Goal: Task Accomplishment & Management: Manage account settings

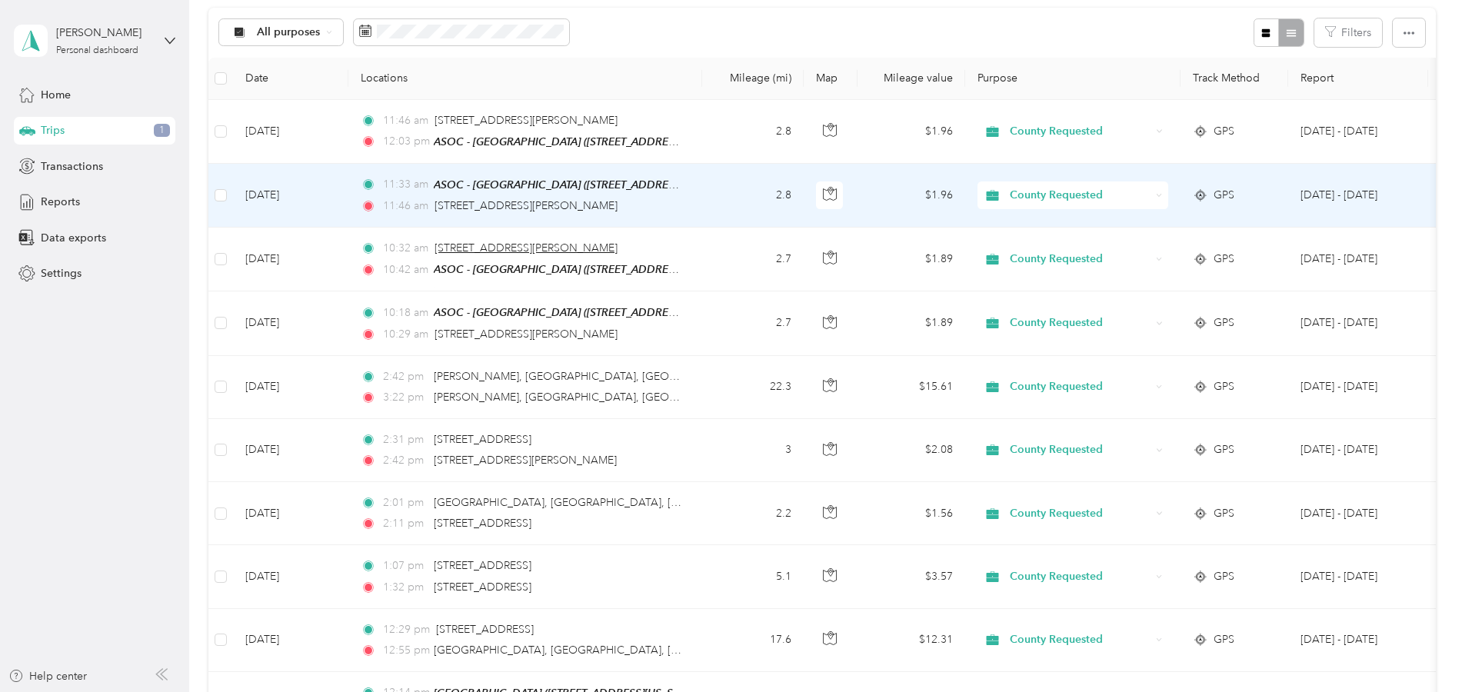
scroll to position [154, 0]
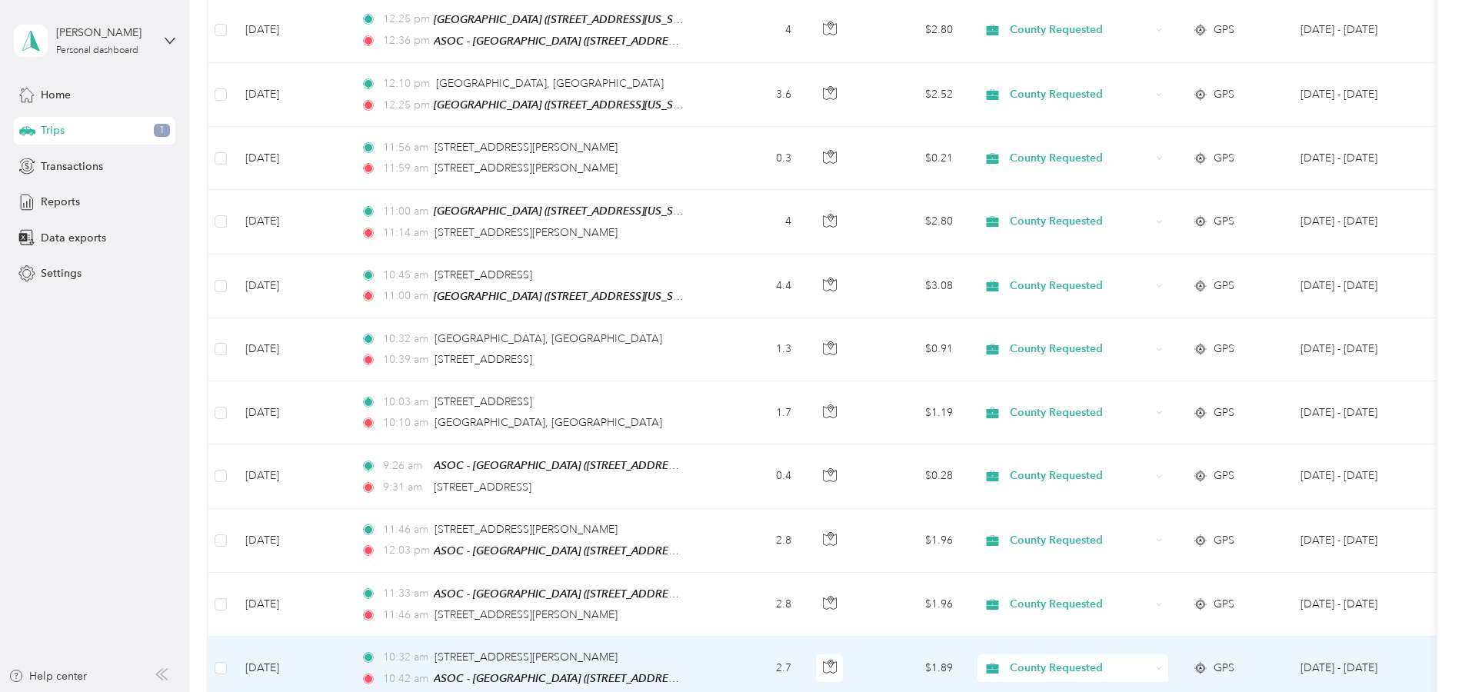
scroll to position [461, 0]
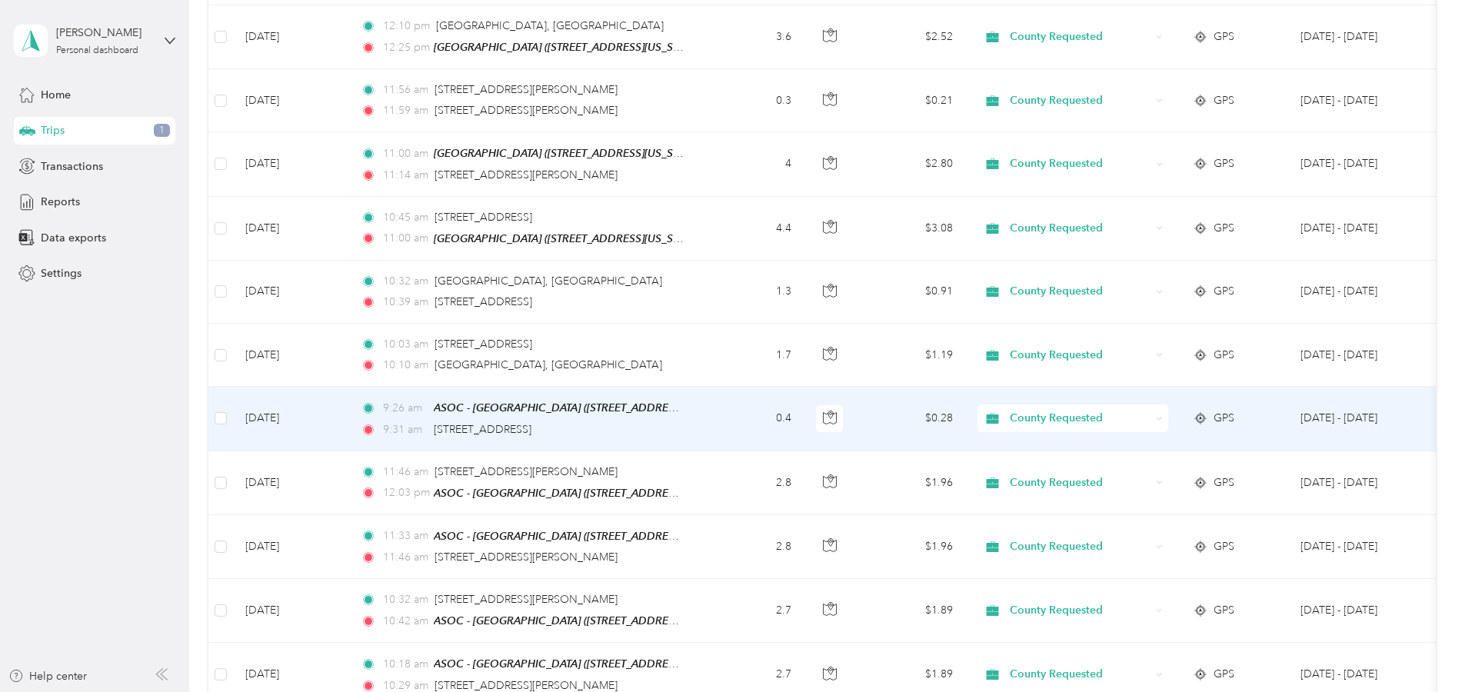
click at [353, 401] on td "9:26 am ASOC - Auburn (11512 B Avenue, Auburn, California) 9:31 am 11084 B Ave,…" at bounding box center [525, 419] width 354 height 64
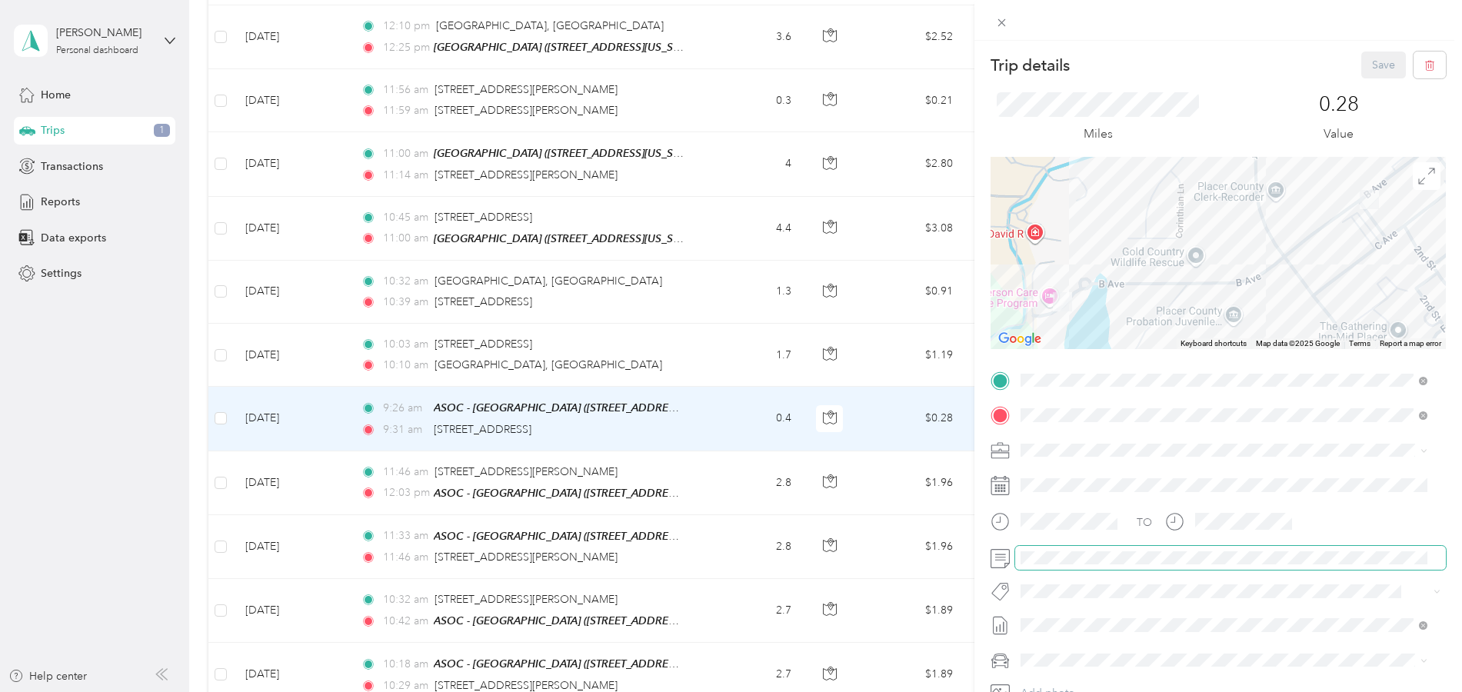
click at [1048, 565] on span at bounding box center [1230, 558] width 431 height 25
click at [1369, 71] on button "Save" at bounding box center [1383, 65] width 45 height 27
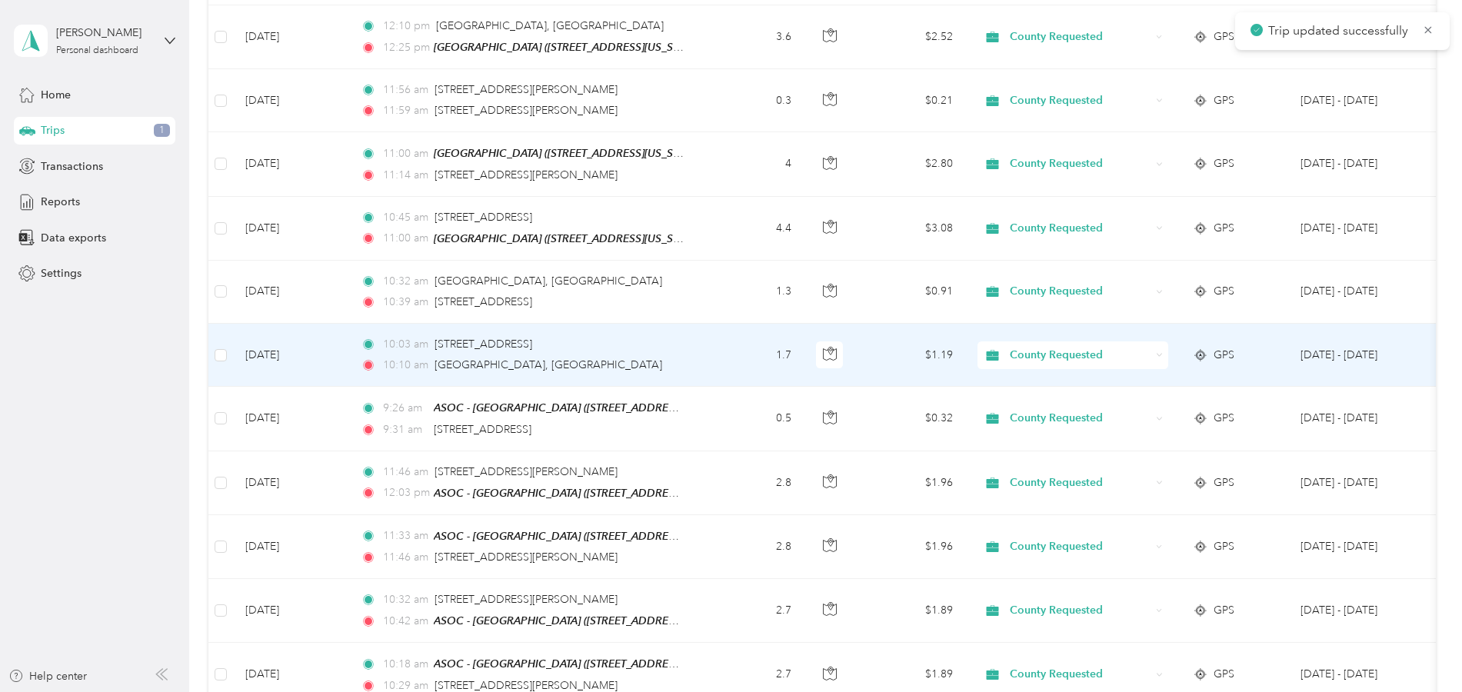
click at [345, 355] on td "Oct 2, 2025" at bounding box center [290, 355] width 115 height 63
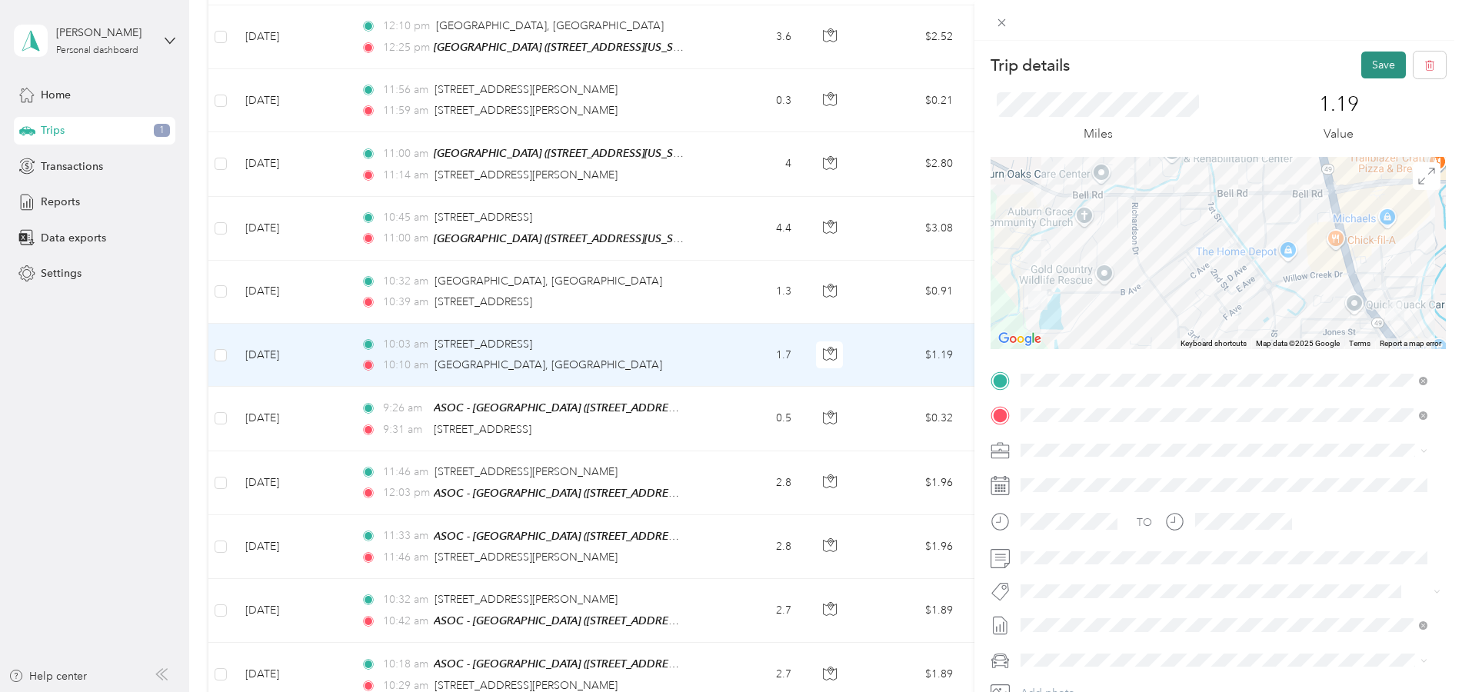
click at [1368, 65] on button "Save" at bounding box center [1383, 65] width 45 height 27
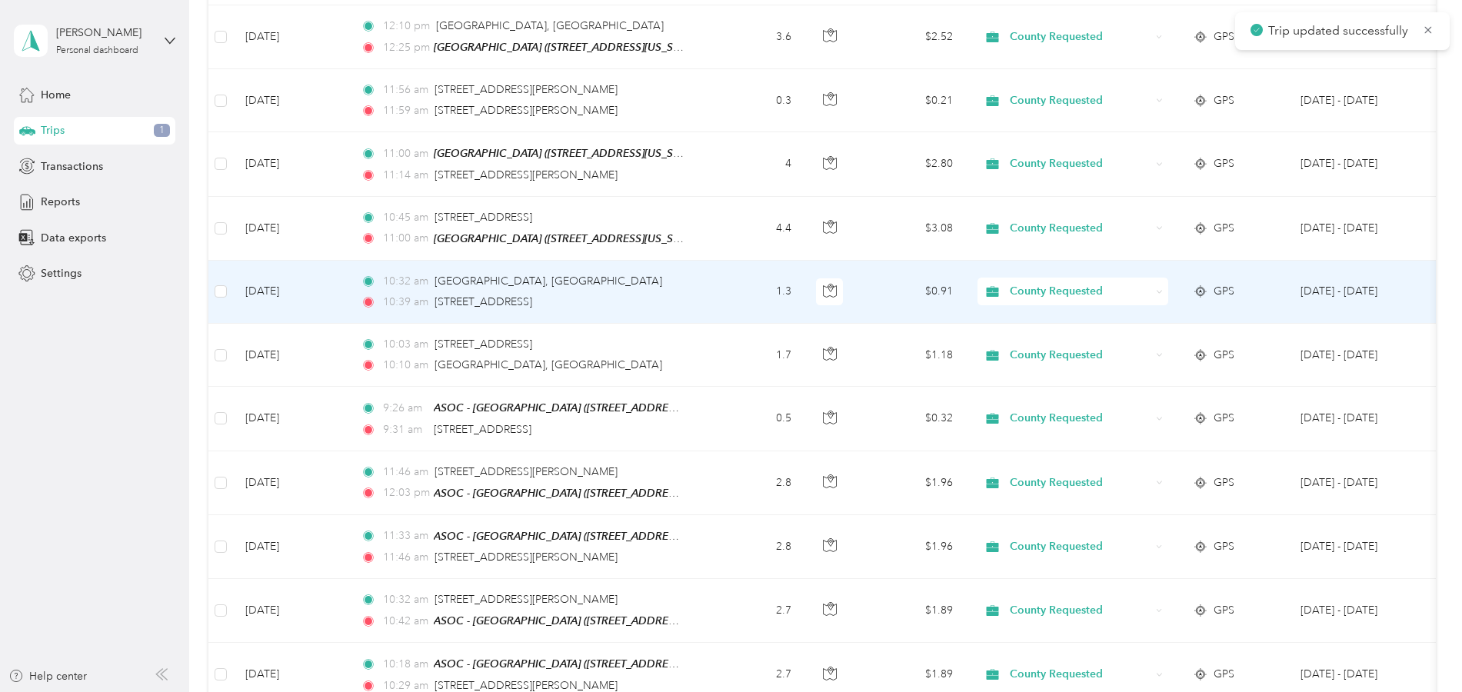
click at [333, 291] on td "Oct 2, 2025" at bounding box center [290, 292] width 115 height 63
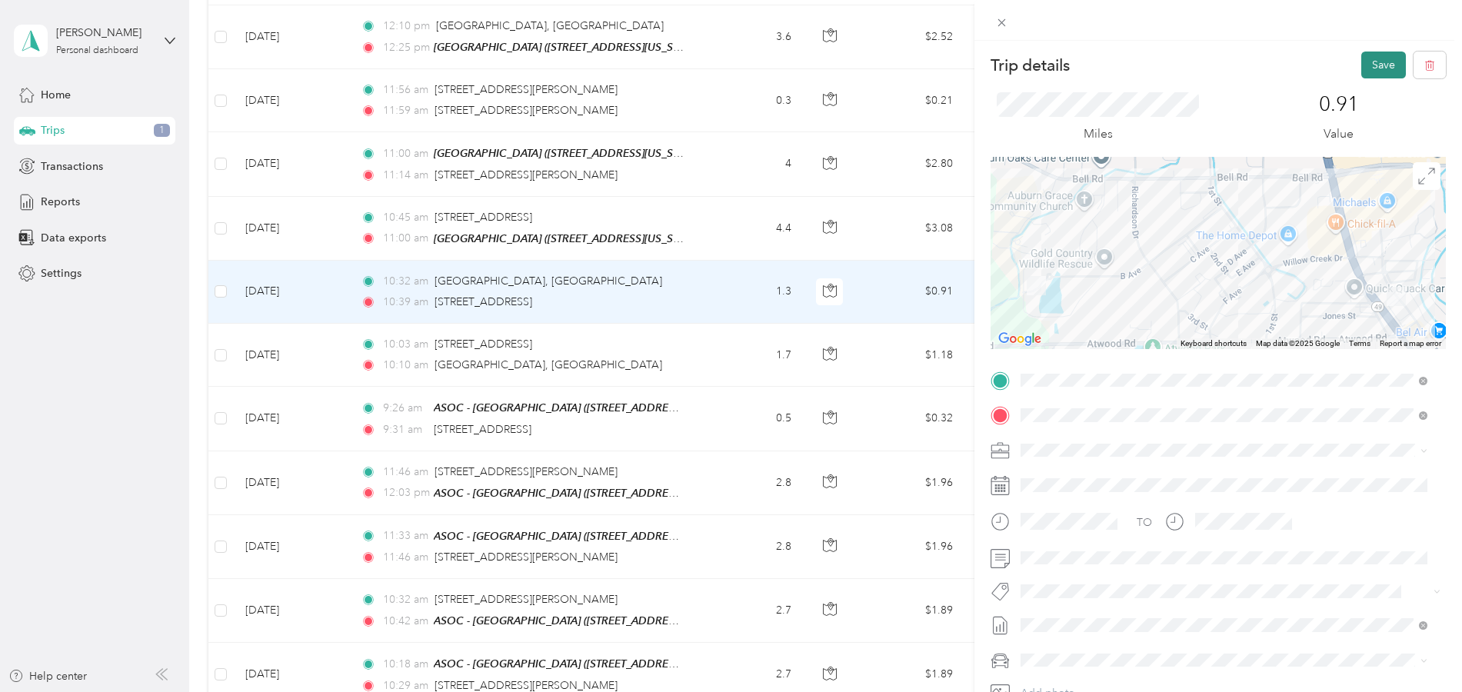
click at [1377, 72] on button "Save" at bounding box center [1383, 65] width 45 height 27
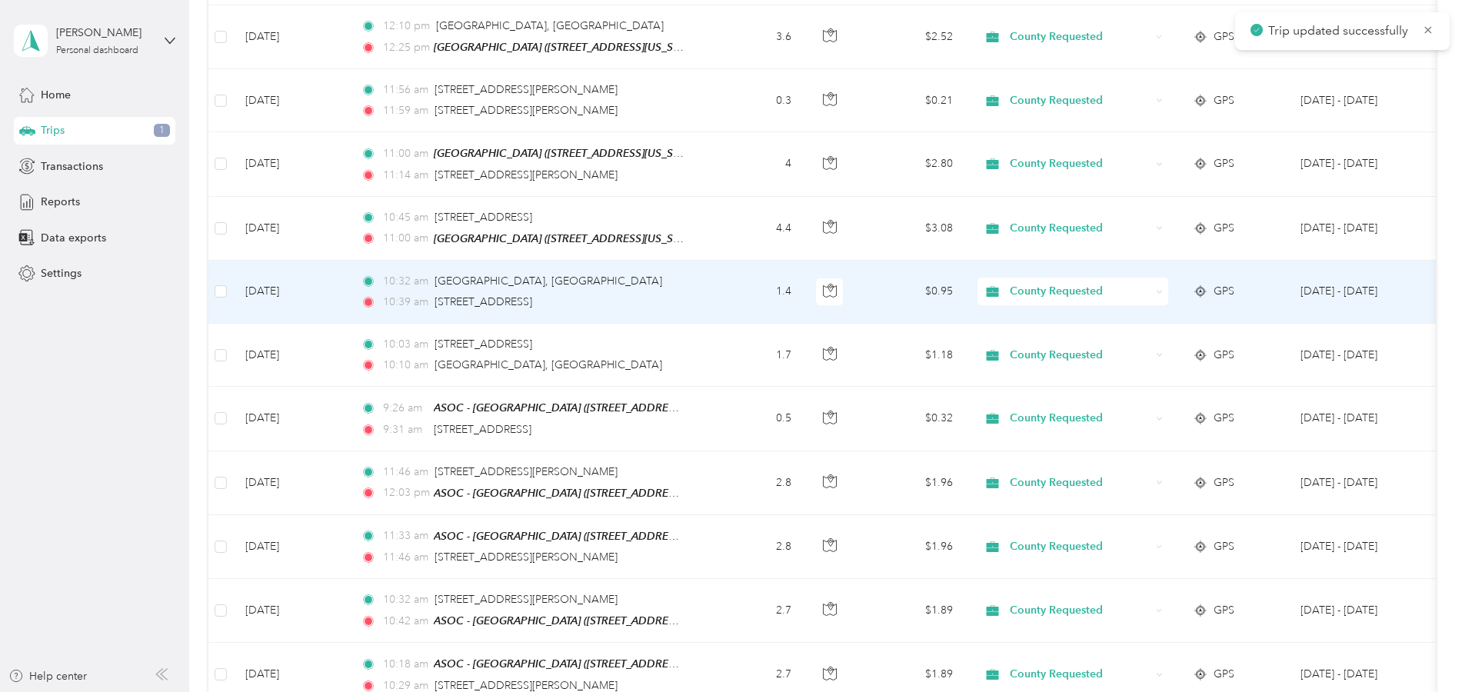
click at [330, 290] on td "Oct 2, 2025" at bounding box center [290, 292] width 115 height 63
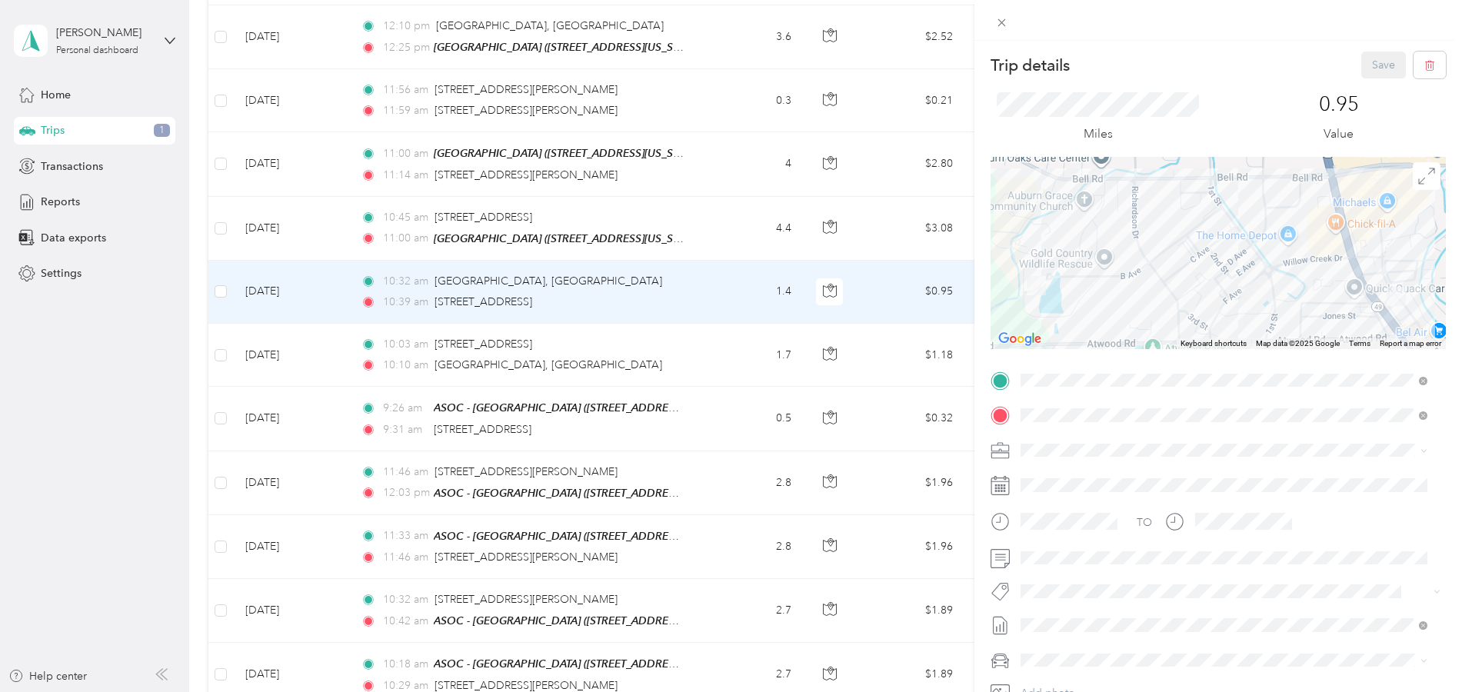
click at [331, 225] on div "Trip details Save This trip cannot be edited because it is either under review,…" at bounding box center [731, 346] width 1462 height 692
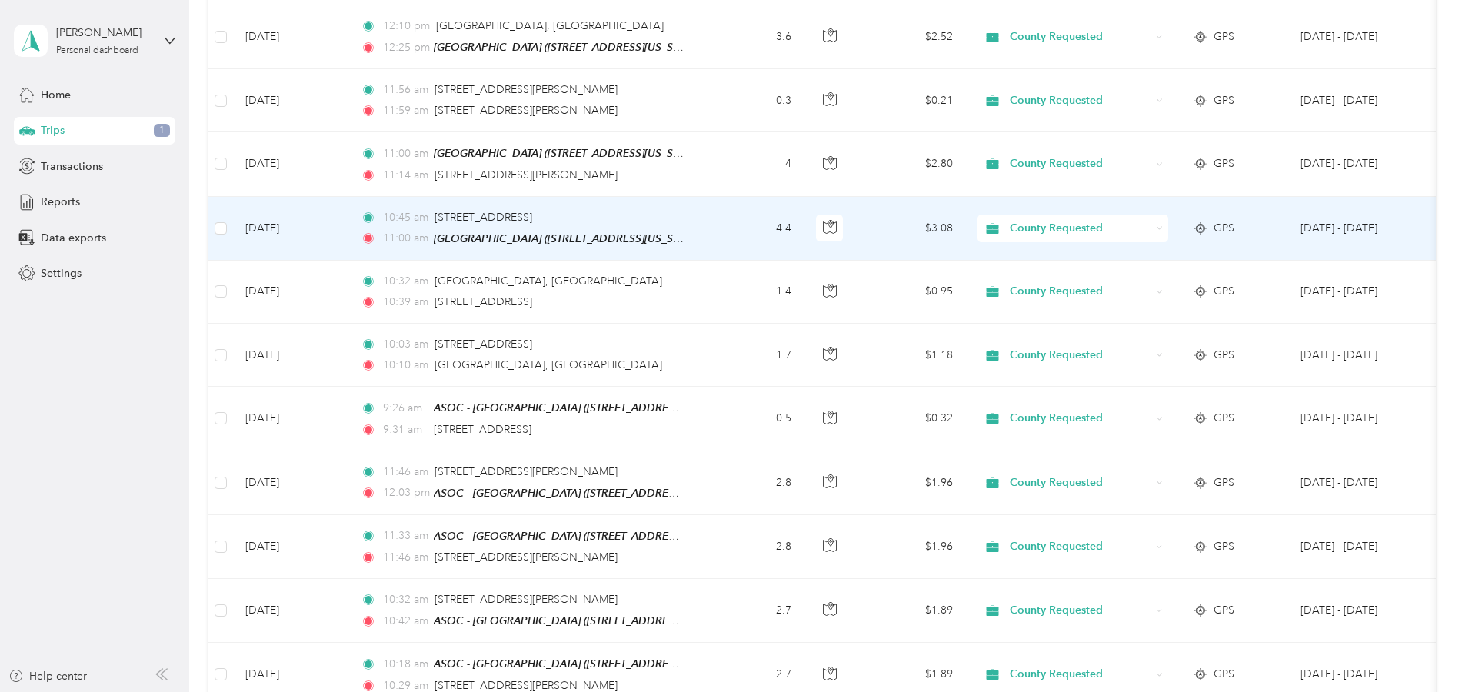
click at [331, 225] on td "Oct 2, 2025" at bounding box center [290, 229] width 115 height 64
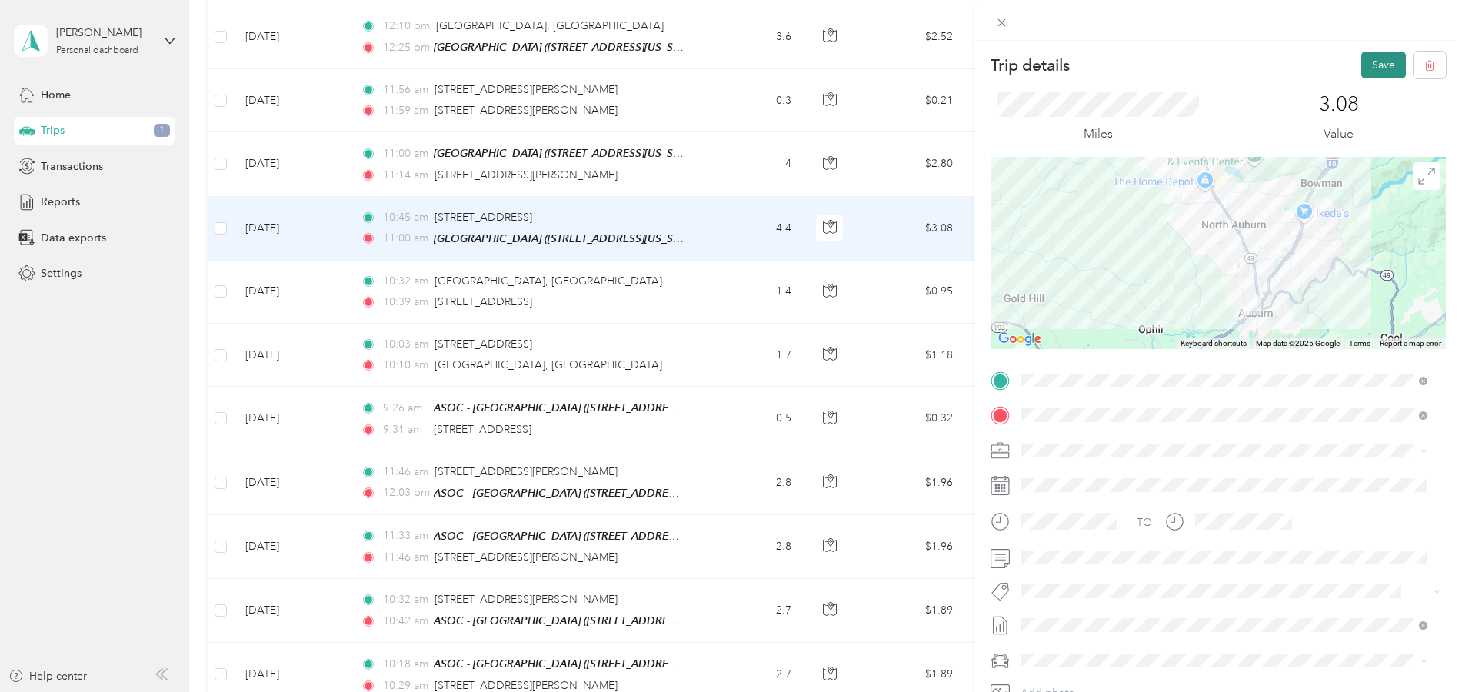
click at [1369, 62] on button "Save" at bounding box center [1383, 65] width 45 height 27
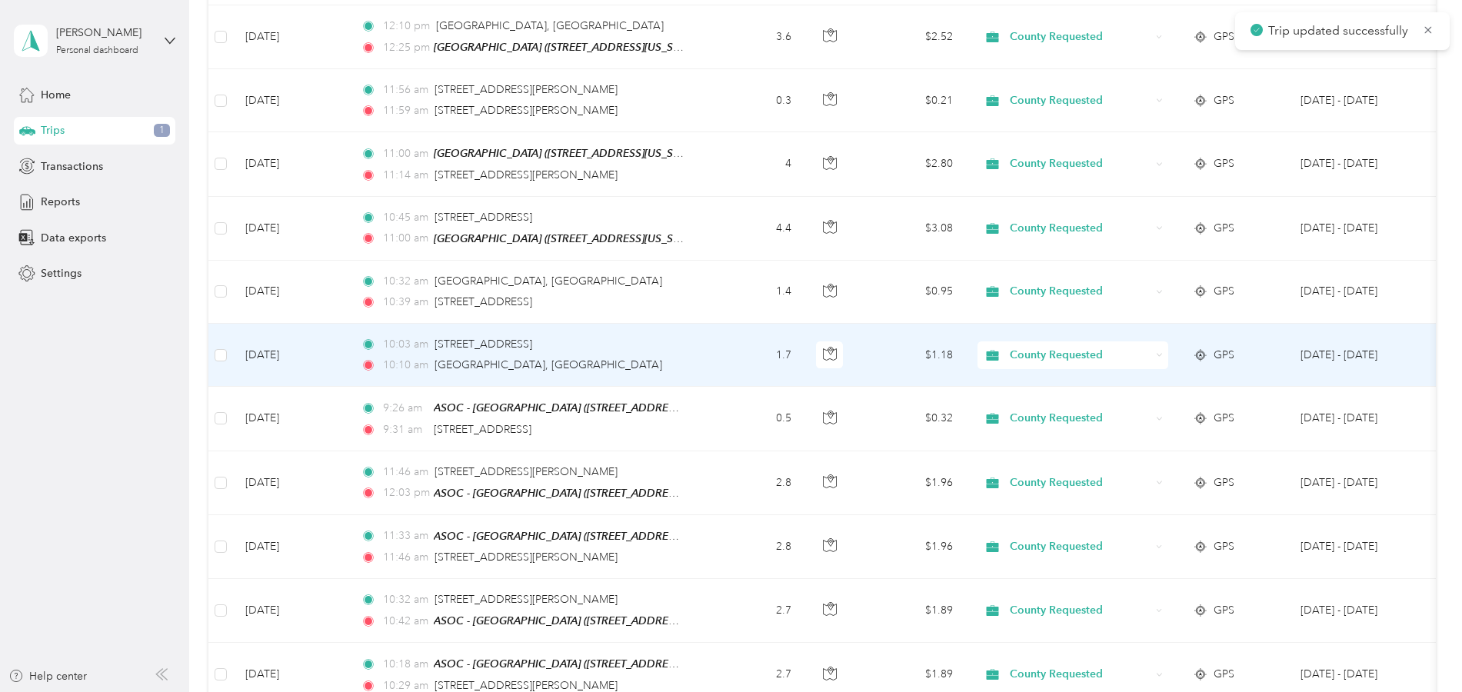
click at [364, 370] on div "10:10 am Plaza Way, Auburn, CA" at bounding box center [522, 365] width 323 height 17
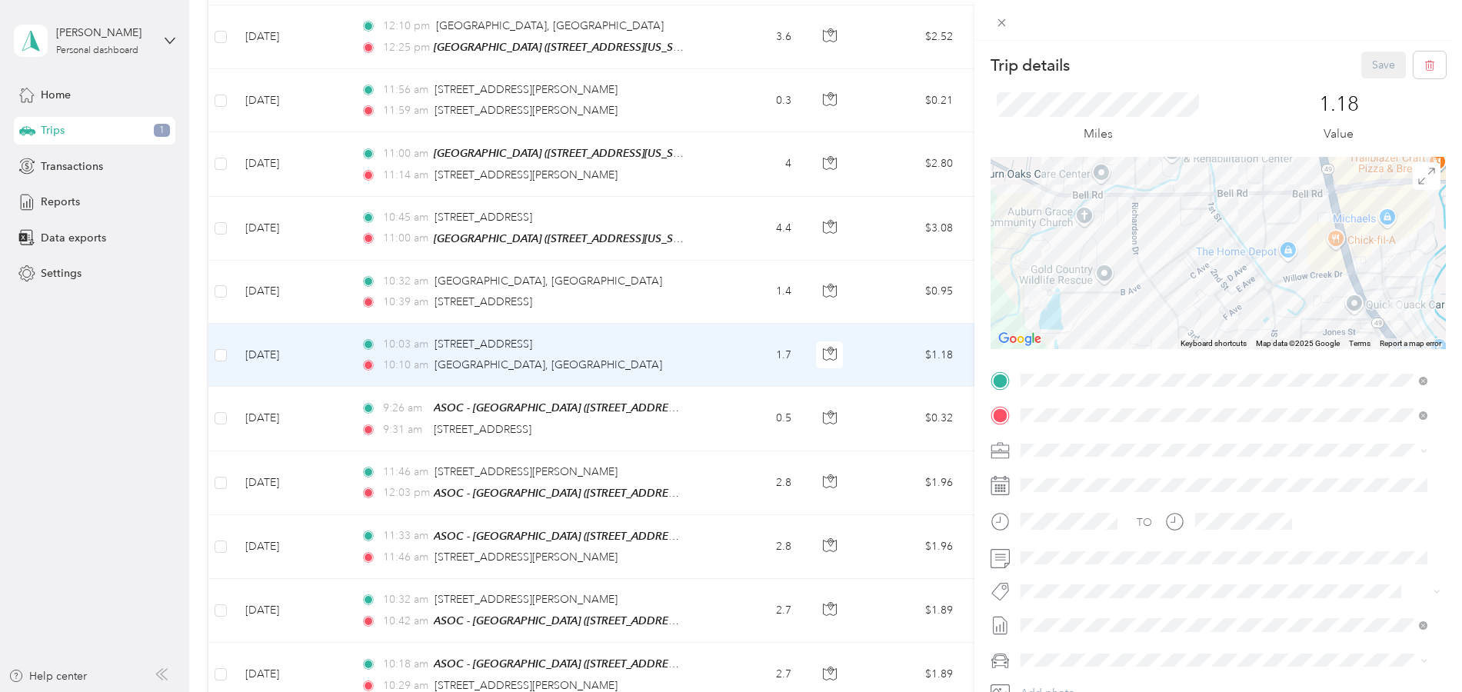
click at [354, 285] on div "Trip details Save This trip cannot be edited because it is either under review,…" at bounding box center [731, 346] width 1462 height 692
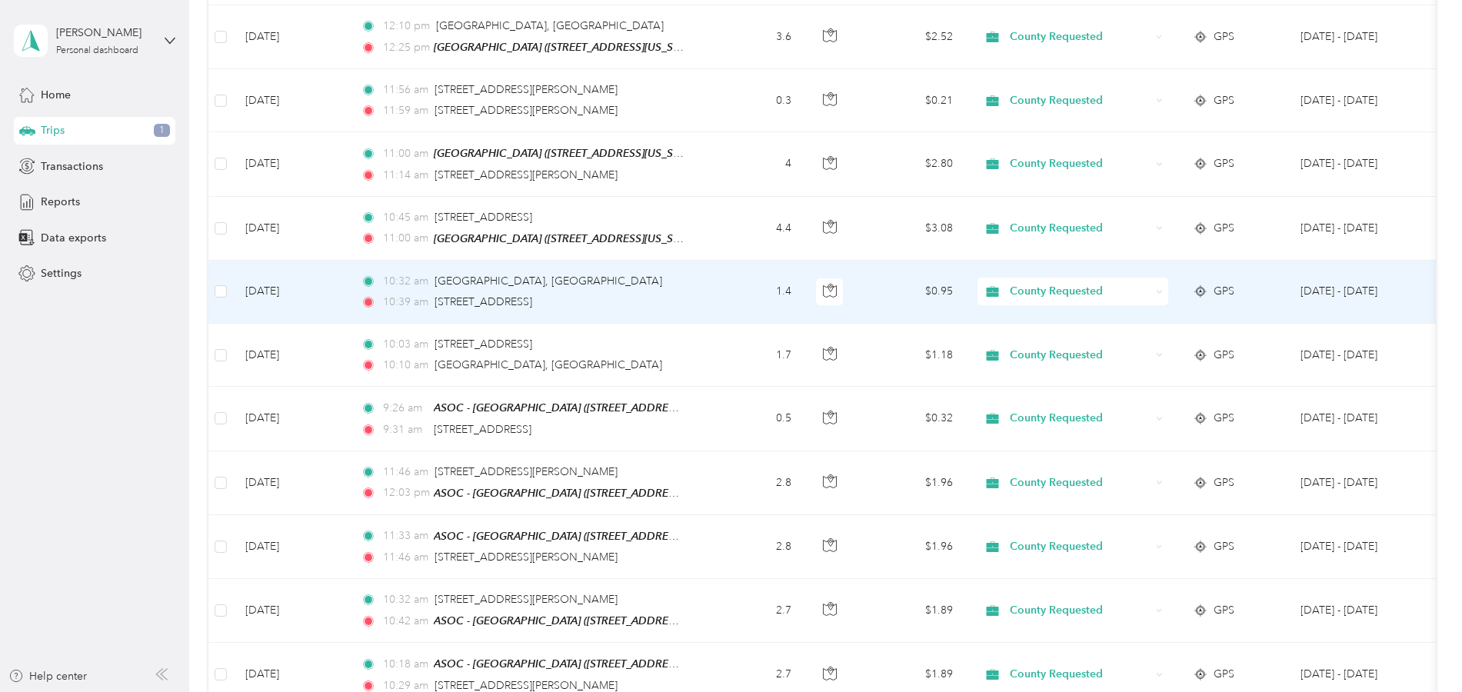
click at [354, 285] on td "10:32 am Plaza Way, Auburn, CA 10:39 am 11084 B Ave, Auburn, CA" at bounding box center [525, 292] width 354 height 63
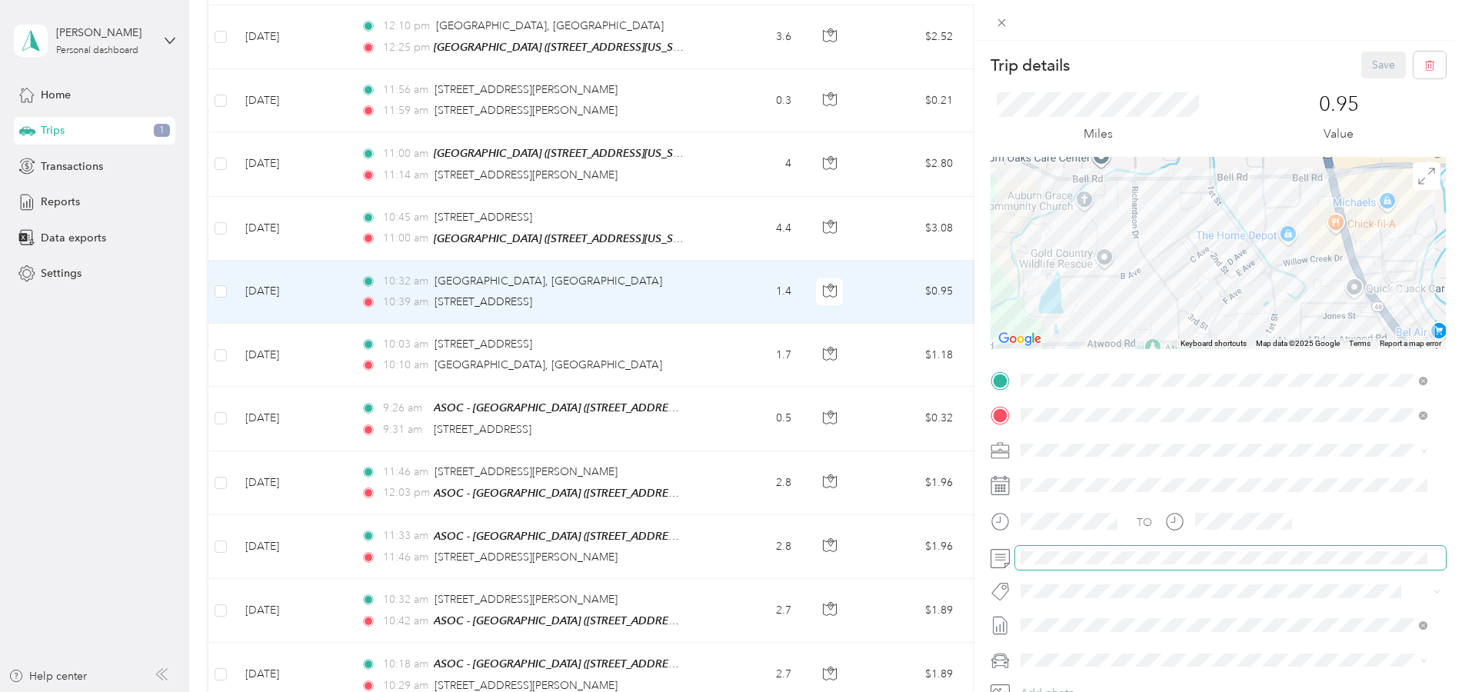
click at [1010, 562] on div at bounding box center [1218, 558] width 455 height 25
click at [1361, 52] on button "Save" at bounding box center [1383, 65] width 45 height 27
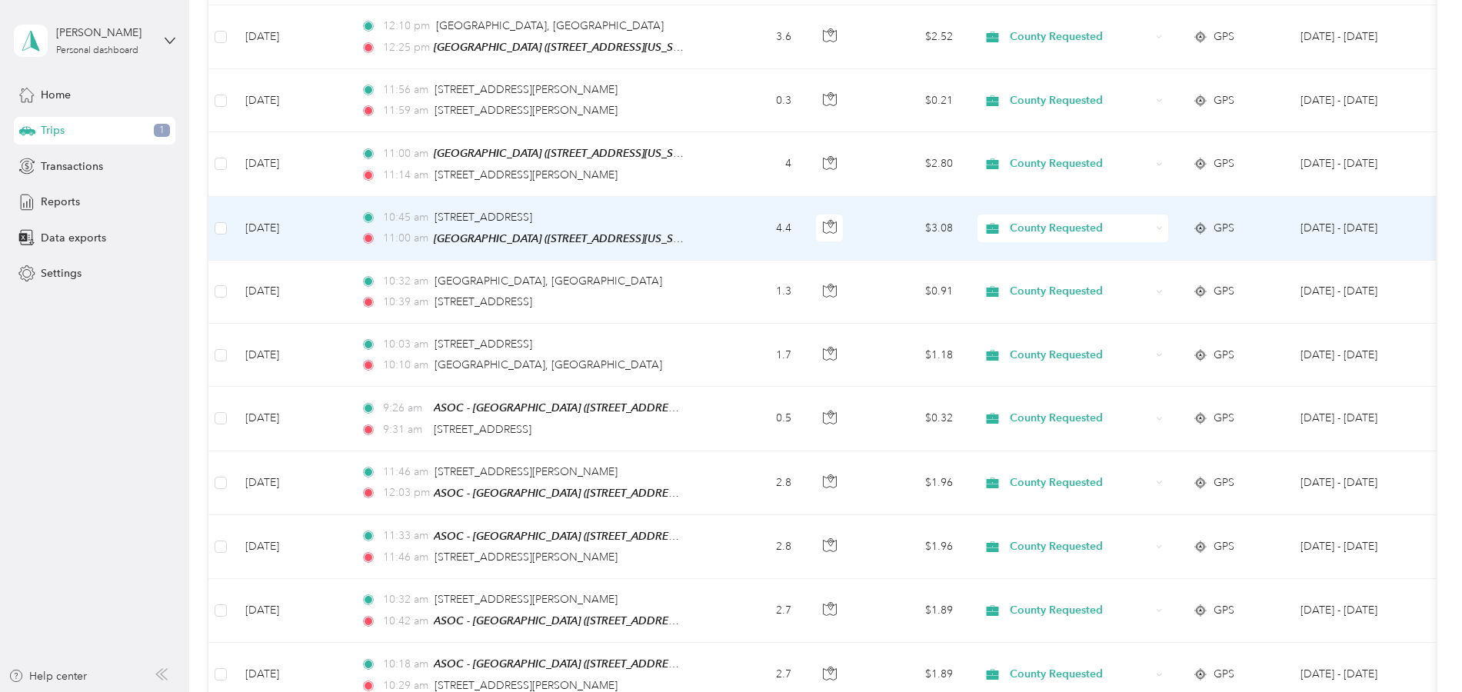
click at [355, 237] on td "10:45 am 11084 B Ave, Auburn, CA 11:00 am Placer Street Apartments (345 Placer …" at bounding box center [525, 229] width 354 height 64
click at [754, 237] on div "Trip details Save This trip cannot be edited because it is either under review,…" at bounding box center [1485, 346] width 1462 height 692
click at [355, 237] on td "10:45 am 11084 B Ave, Auburn, CA 11:00 am Placer Street Apartments (345 Placer …" at bounding box center [525, 229] width 354 height 64
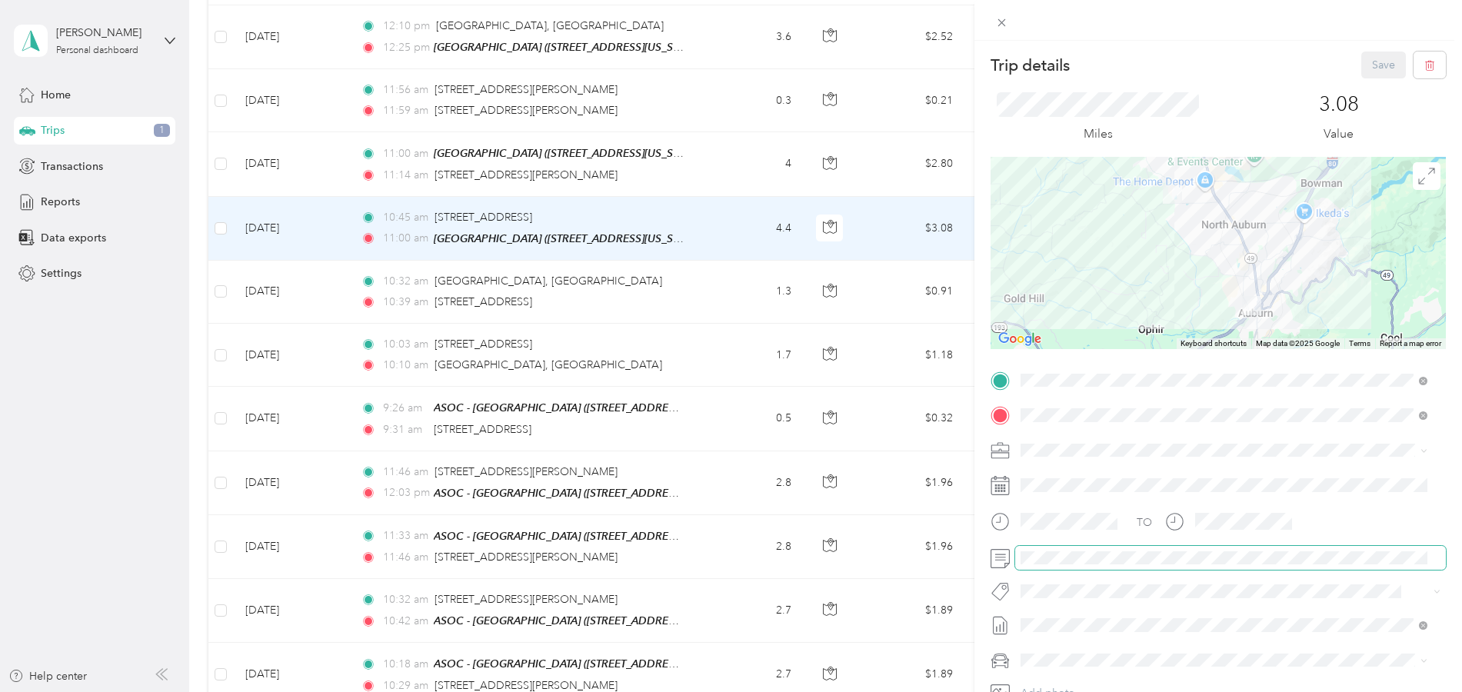
click at [991, 558] on div at bounding box center [1218, 558] width 455 height 25
click at [1378, 61] on button "Save" at bounding box center [1383, 65] width 45 height 27
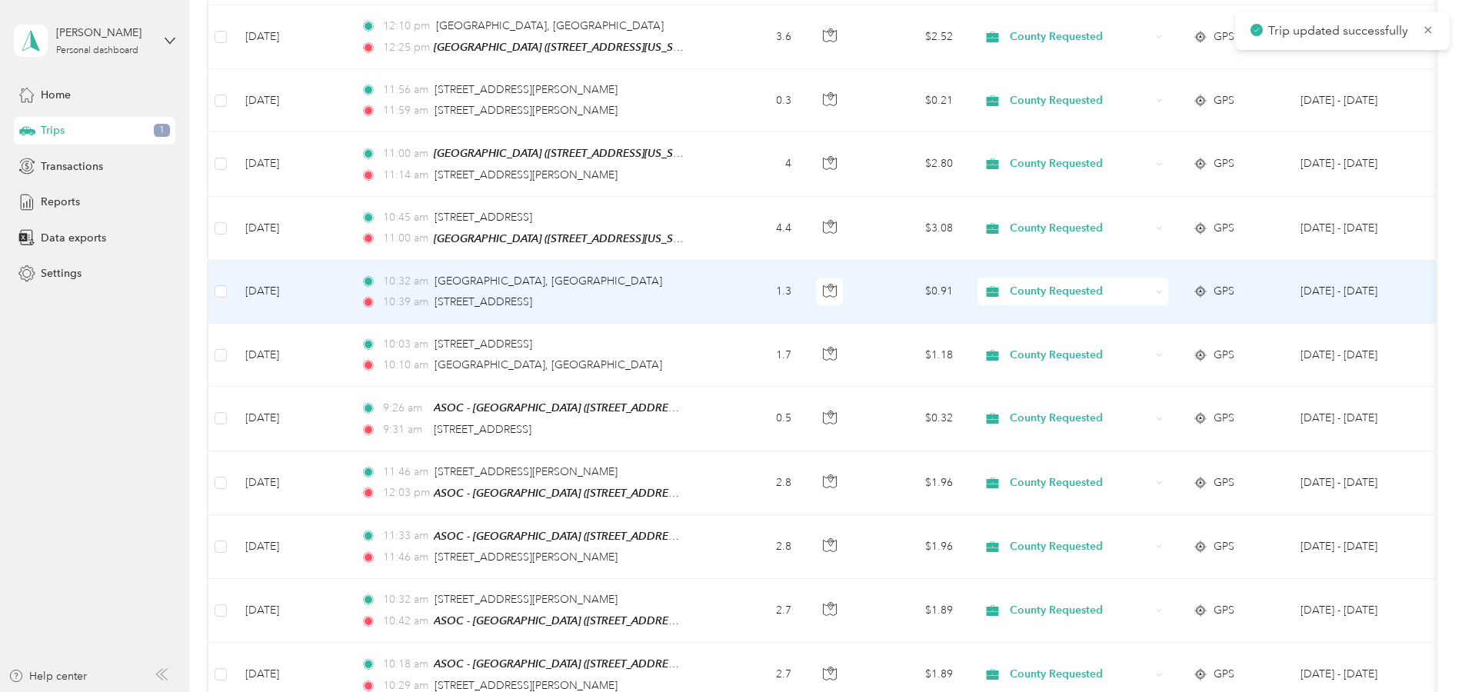
click at [338, 288] on td "Oct 2, 2025" at bounding box center [290, 292] width 115 height 63
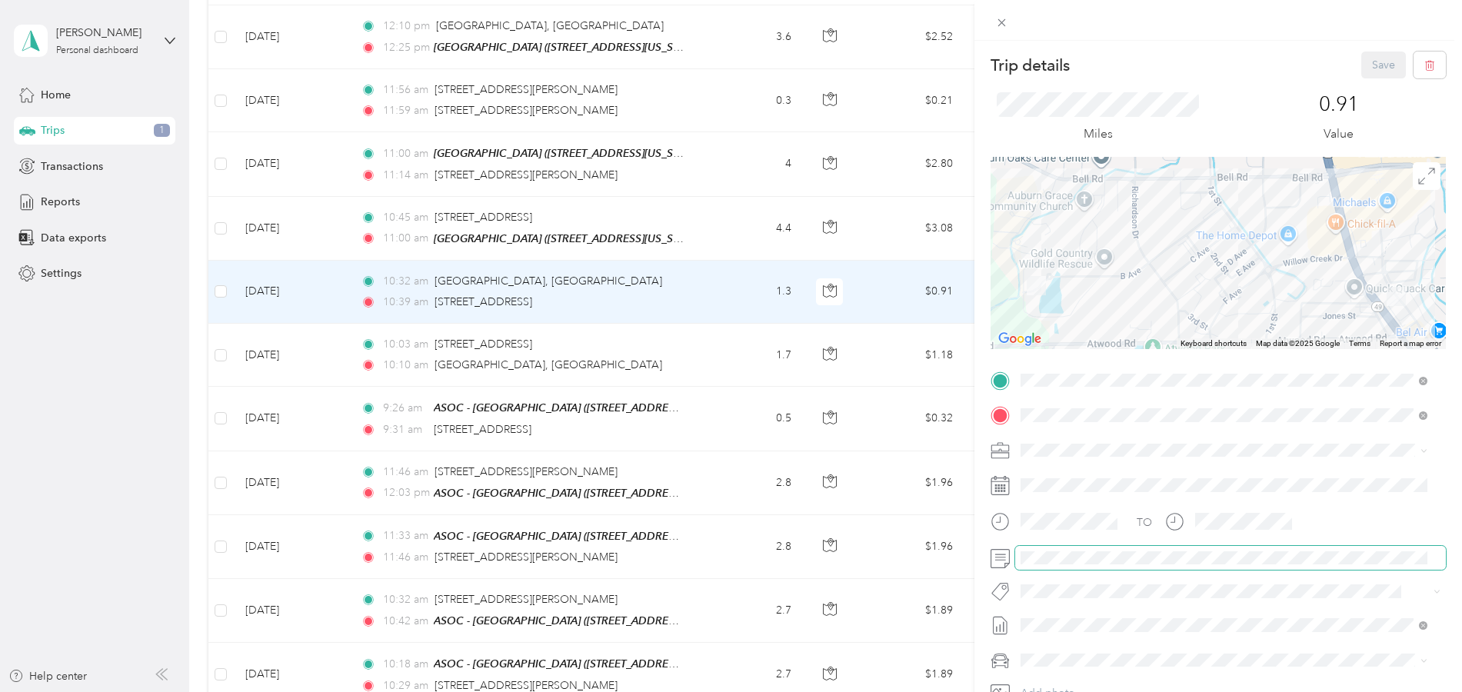
click at [991, 578] on div "TO Add photo" at bounding box center [1218, 553] width 455 height 371
click at [994, 576] on div "TO Add photo" at bounding box center [1218, 553] width 455 height 371
click at [1361, 68] on button "Save" at bounding box center [1383, 65] width 45 height 27
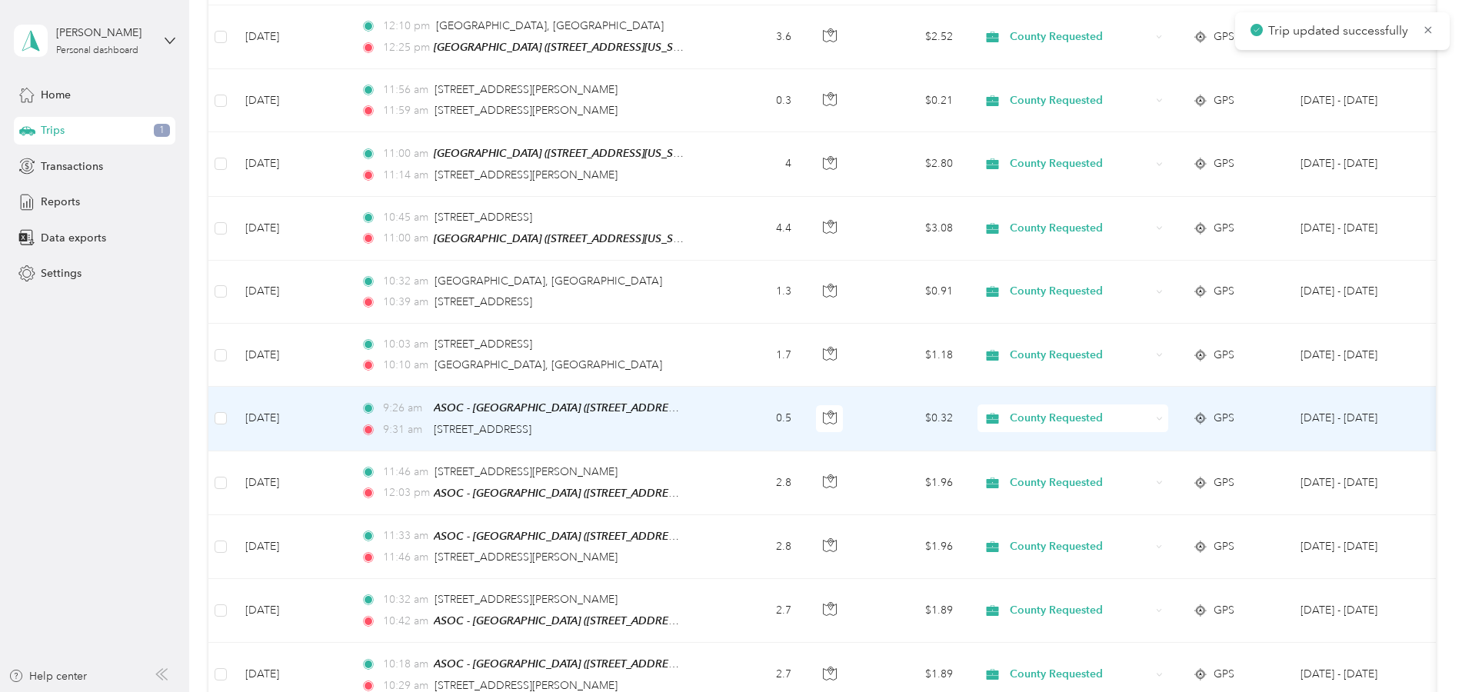
click at [497, 435] on td "9:26 am ASOC - Auburn (11512 B Avenue, Auburn, California) 9:31 am 11084 B Ave,…" at bounding box center [525, 419] width 354 height 64
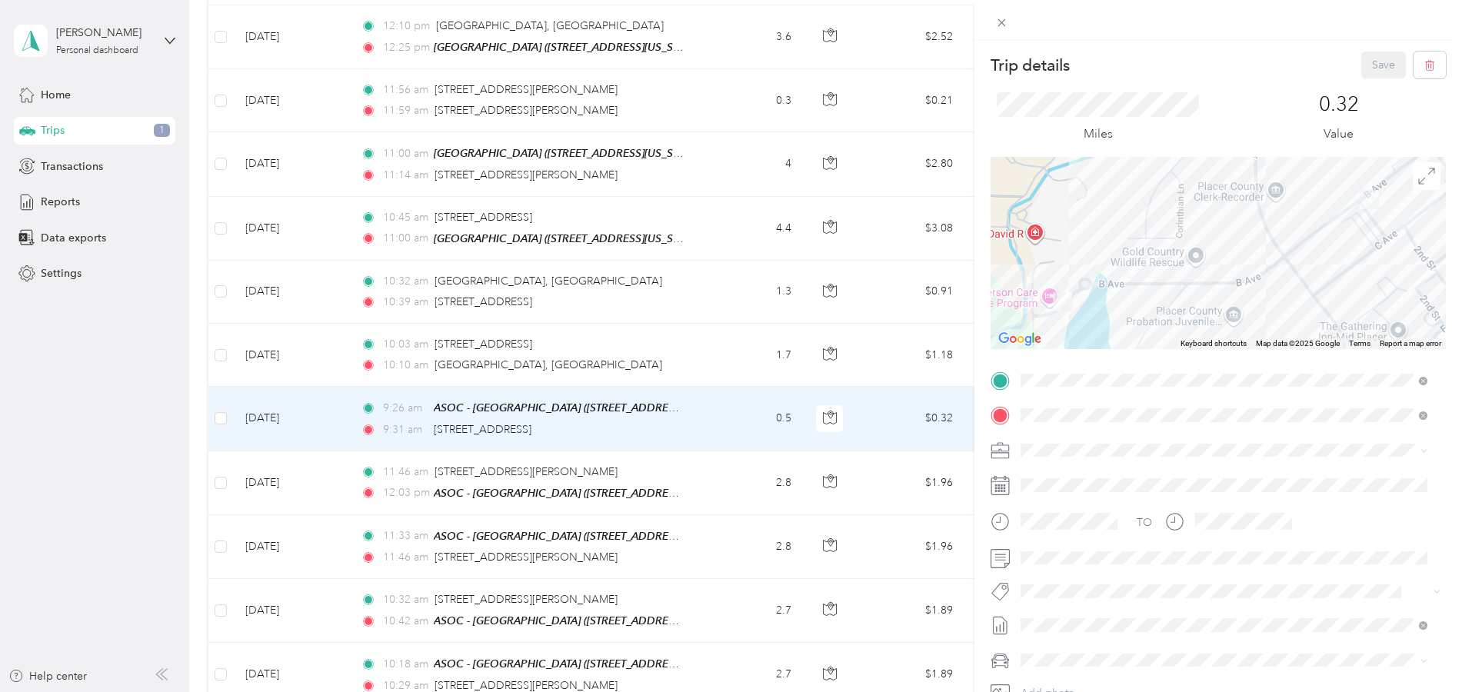
click at [484, 359] on div "Trip details Save This trip cannot be edited because it is either under review,…" at bounding box center [731, 346] width 1462 height 692
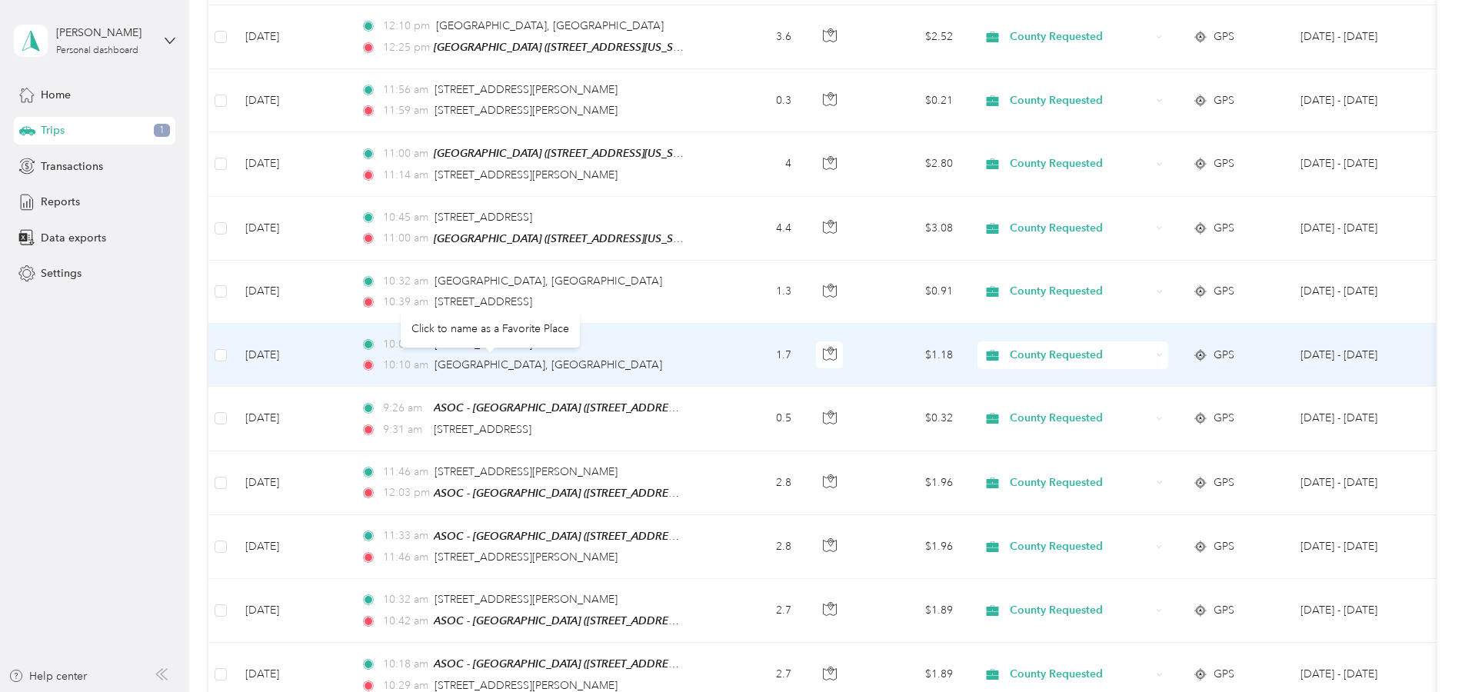
click at [484, 359] on span "[GEOGRAPHIC_DATA], [GEOGRAPHIC_DATA]" at bounding box center [549, 364] width 228 height 13
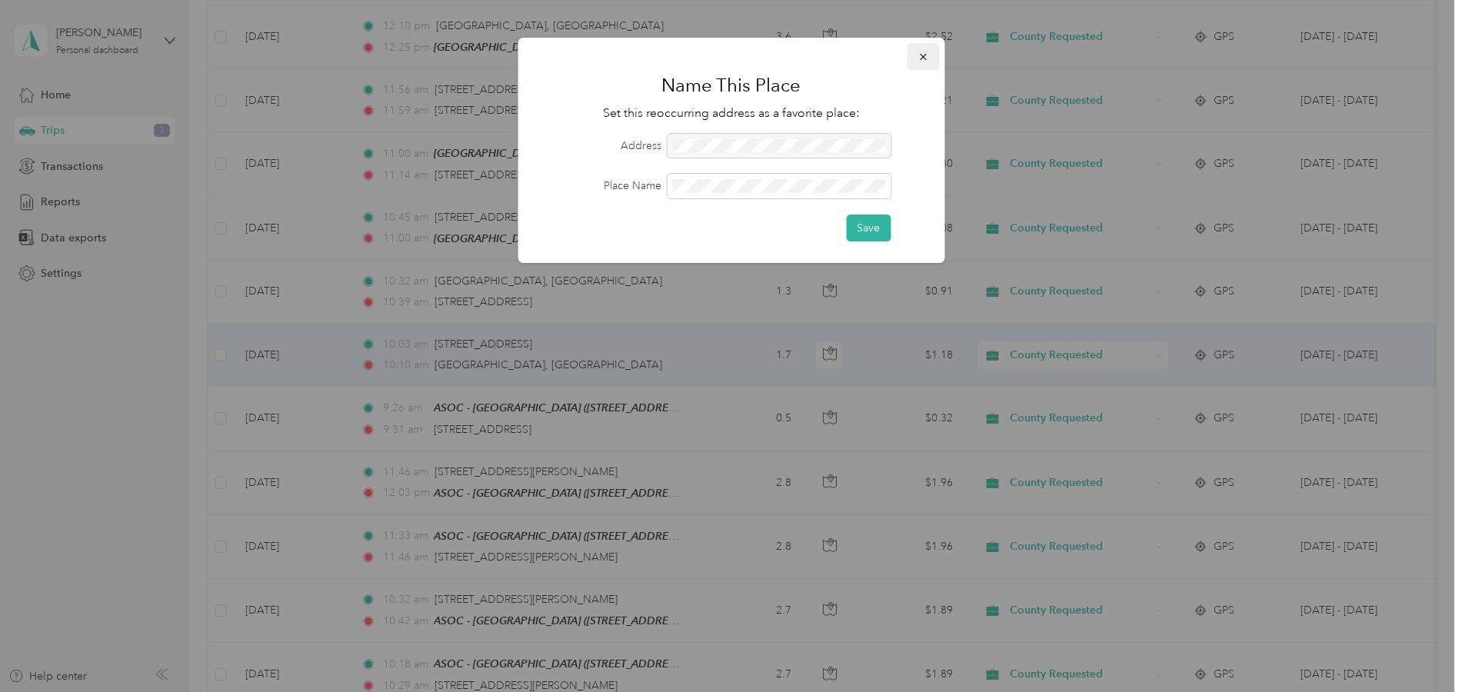
click at [924, 59] on icon "button" at bounding box center [923, 57] width 11 height 11
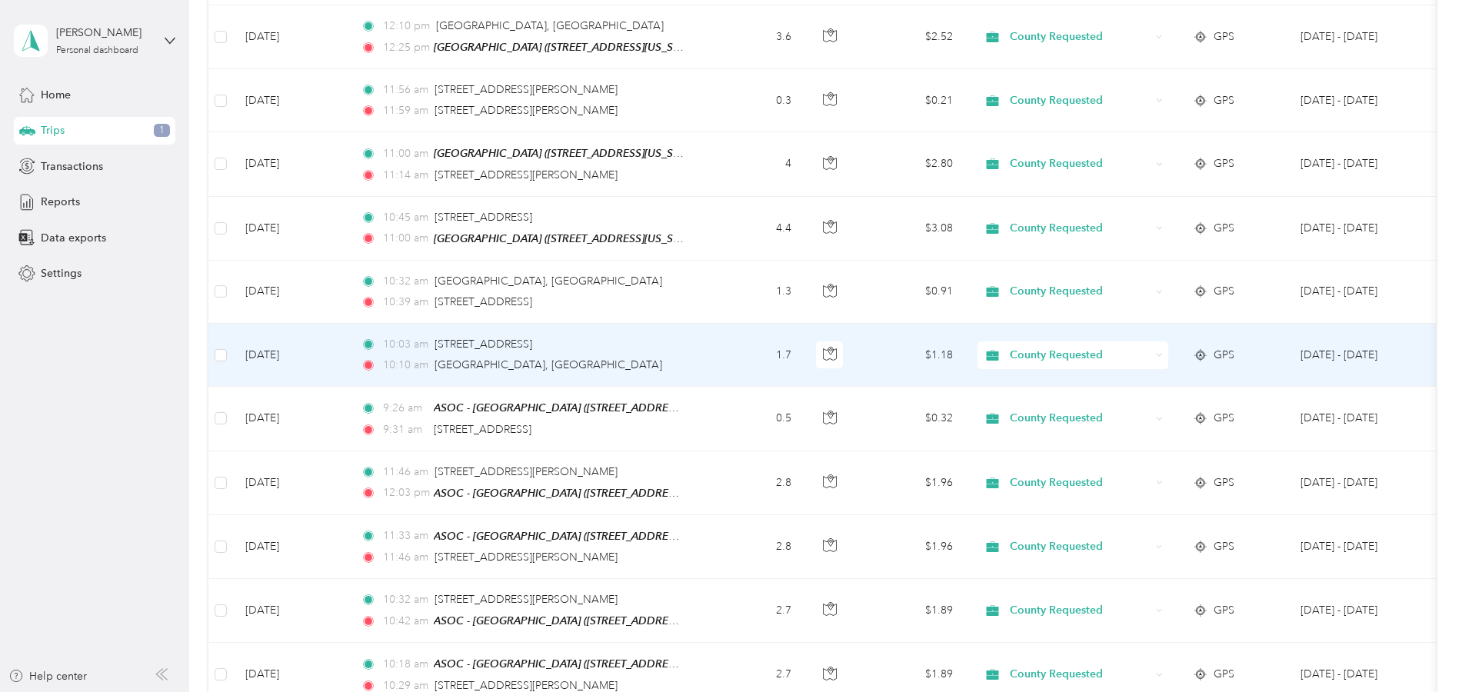
click at [336, 374] on td "Oct 2, 2025" at bounding box center [290, 355] width 115 height 63
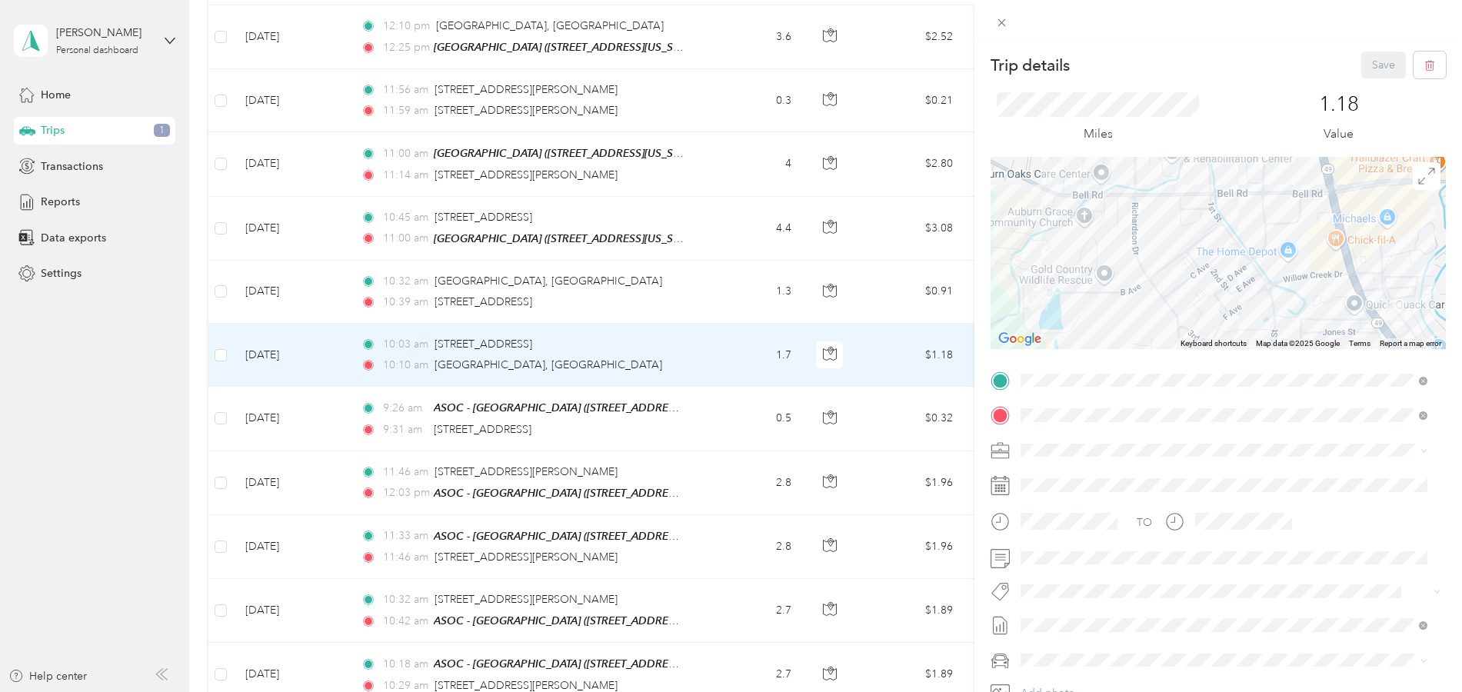
click at [325, 285] on div "Trip details Save This trip cannot be edited because it is either under review,…" at bounding box center [731, 346] width 1462 height 692
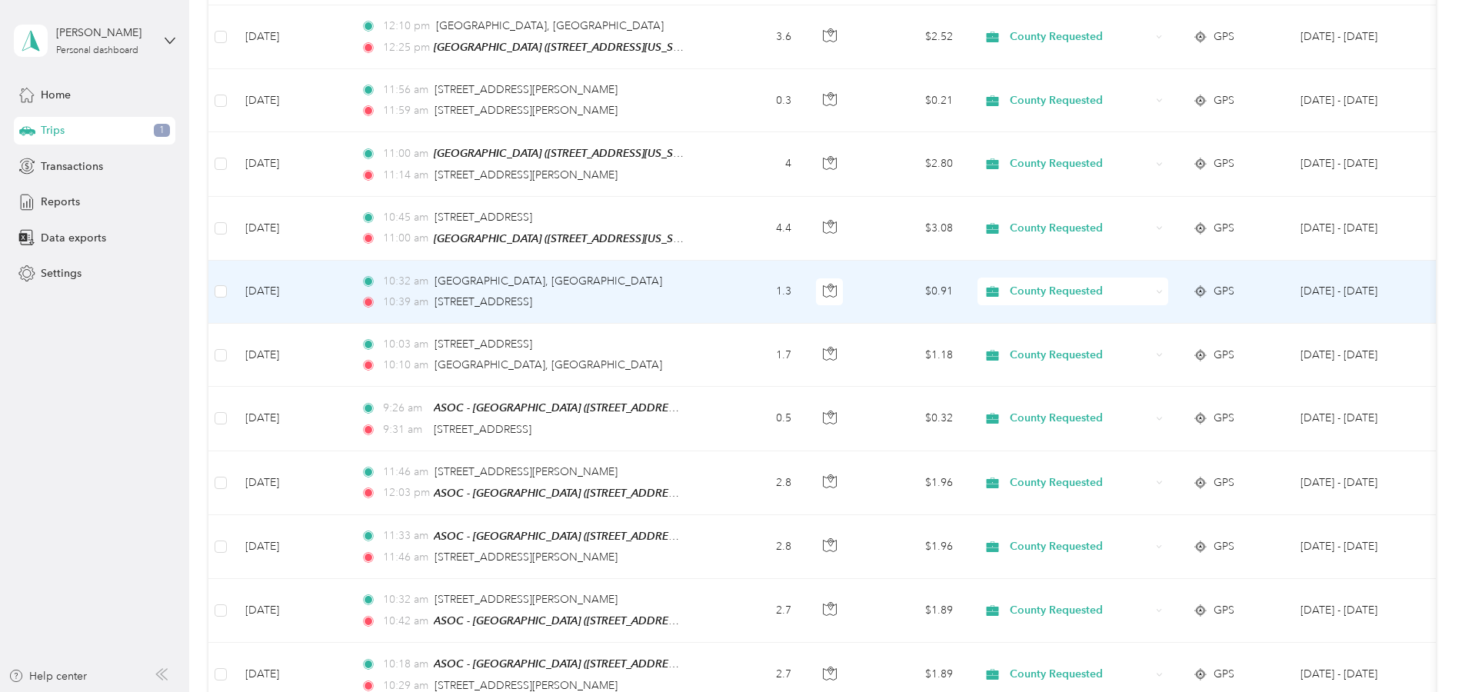
click at [325, 285] on td "Oct 2, 2025" at bounding box center [290, 292] width 115 height 63
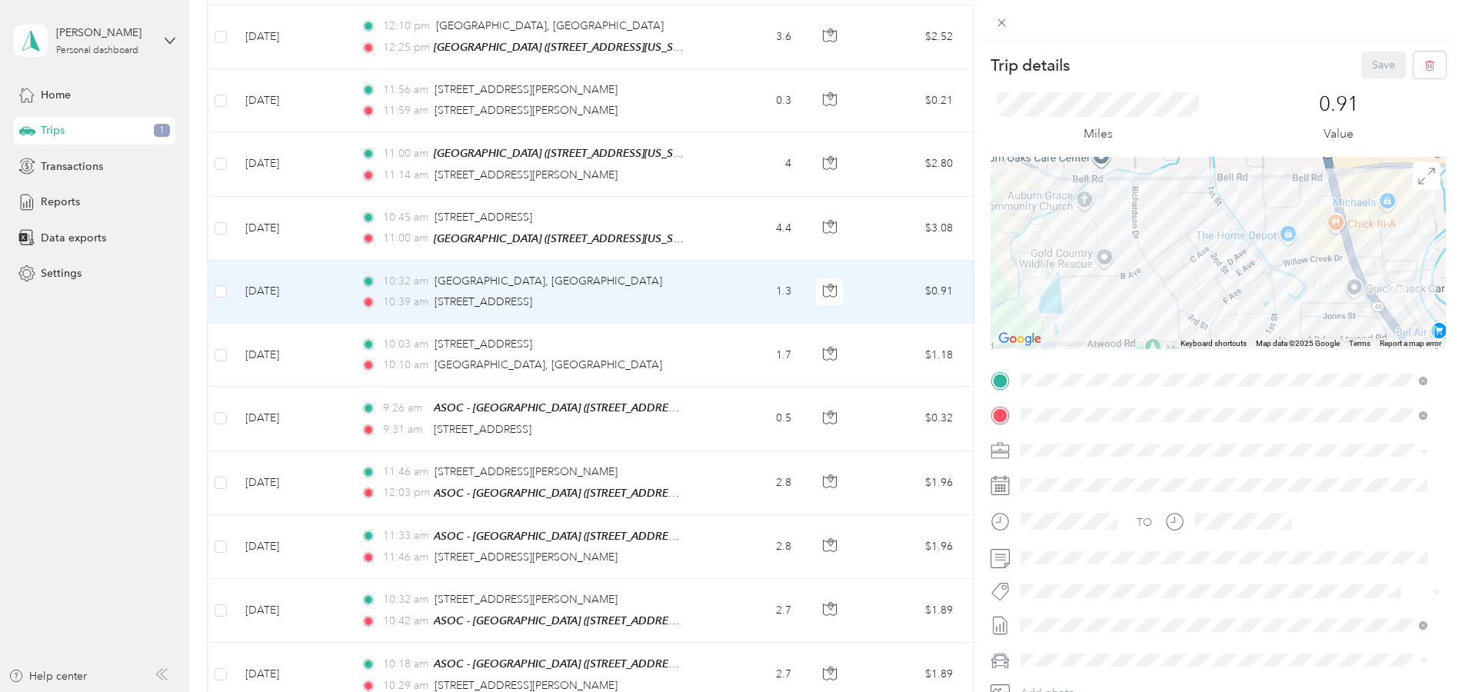
click at [332, 221] on div "Trip details Save This trip cannot be edited because it is either under review,…" at bounding box center [731, 346] width 1462 height 692
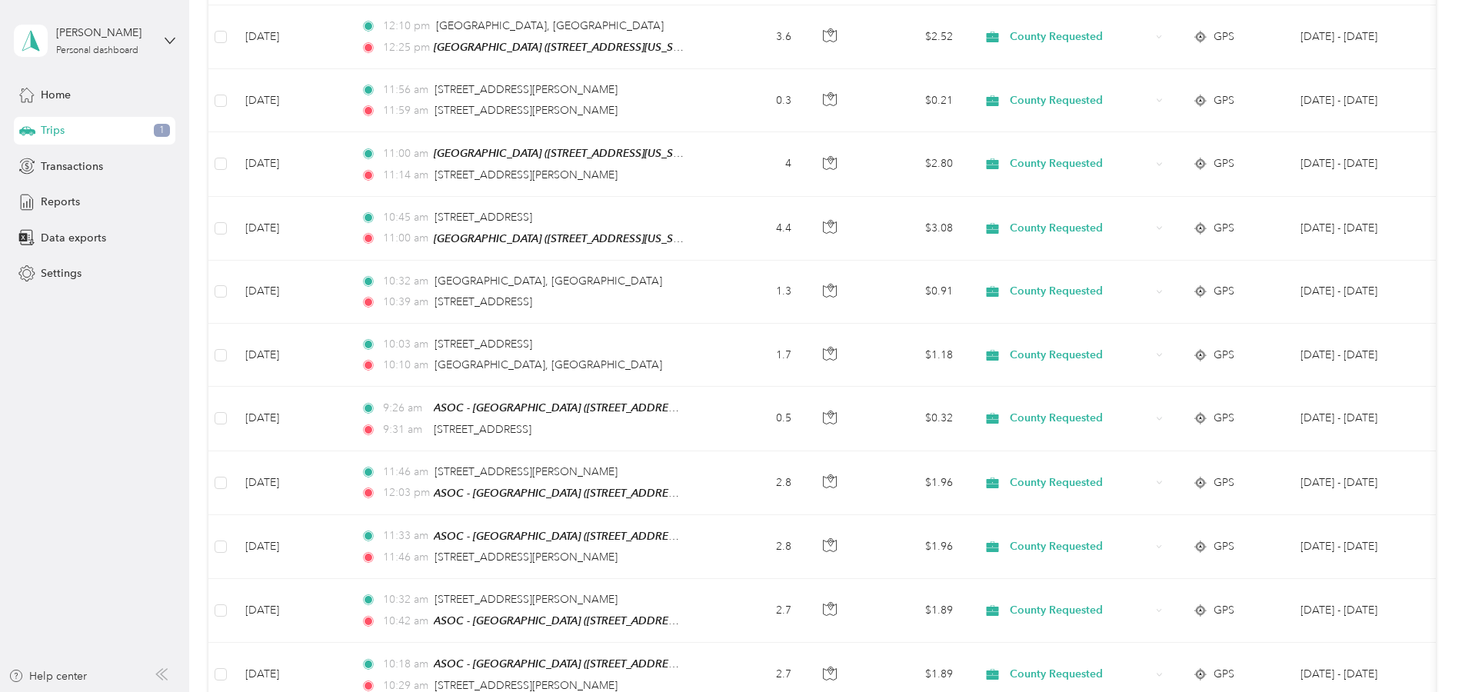
click at [332, 221] on div at bounding box center [731, 346] width 1462 height 692
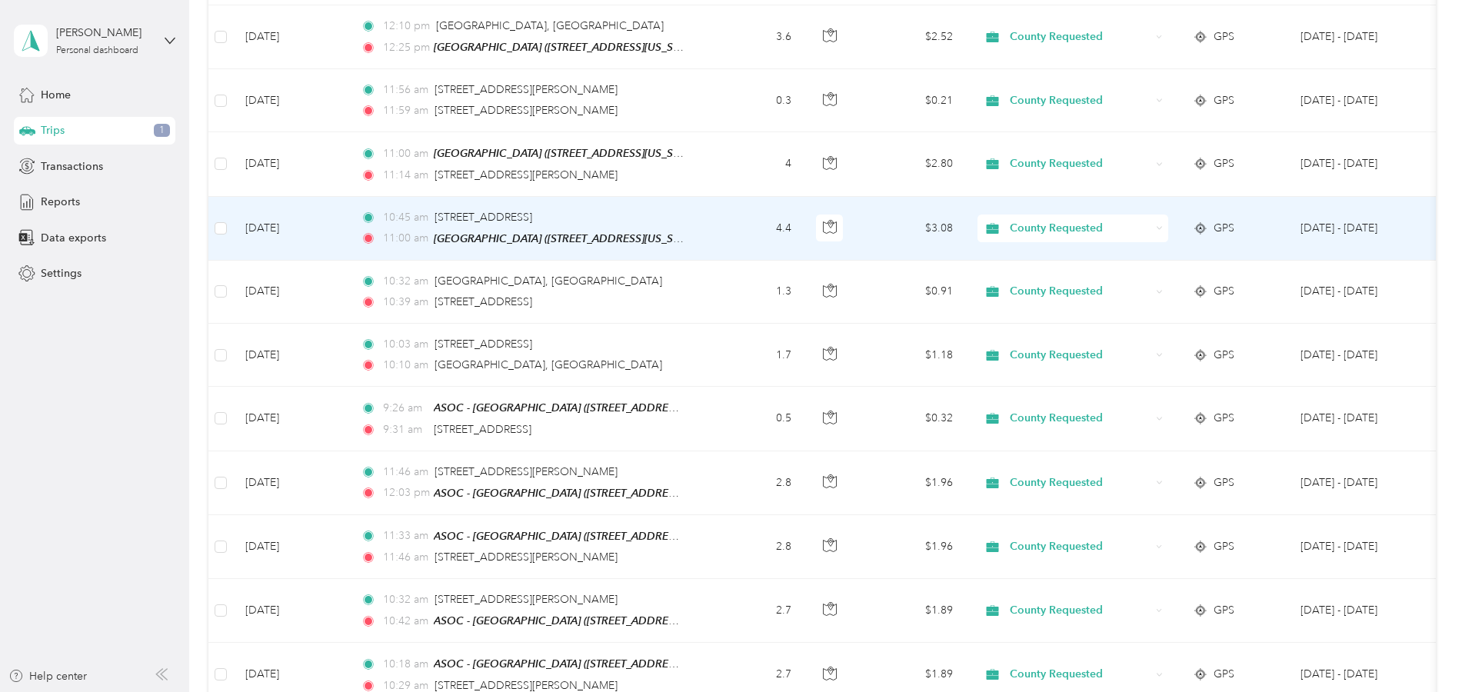
click at [332, 221] on td "Oct 2, 2025" at bounding box center [290, 229] width 115 height 64
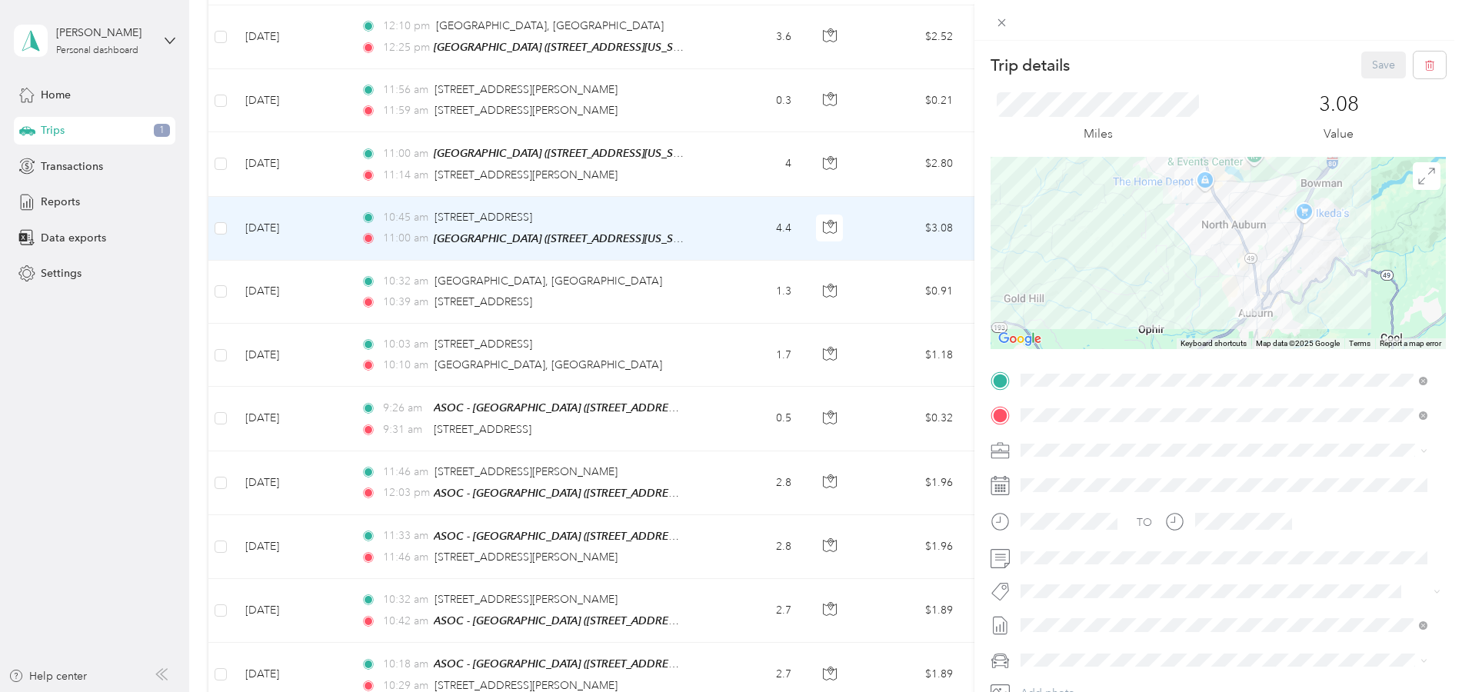
drag, startPoint x: 333, startPoint y: 142, endPoint x: 333, endPoint y: 154, distance: 11.5
click at [333, 152] on div "Trip details Save This trip cannot be edited because it is either under review,…" at bounding box center [731, 346] width 1462 height 692
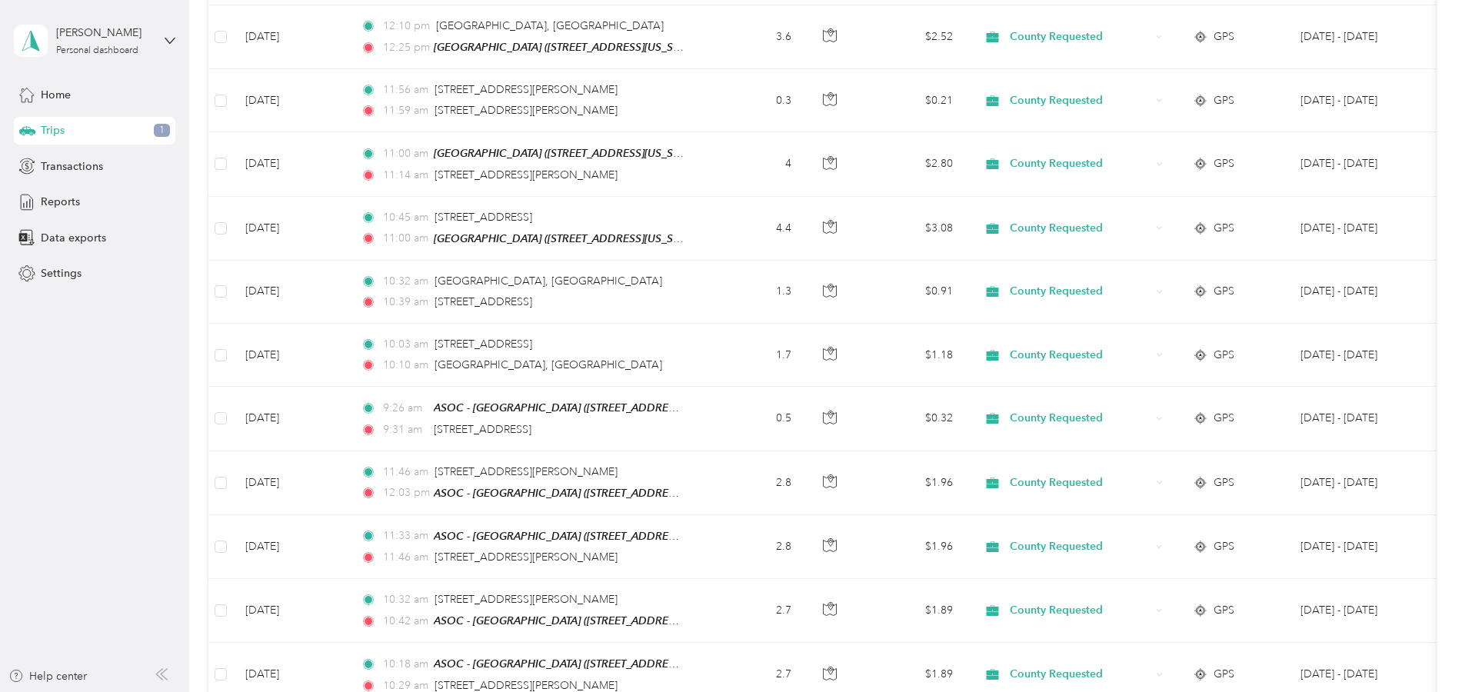
click at [333, 158] on div at bounding box center [731, 346] width 1462 height 692
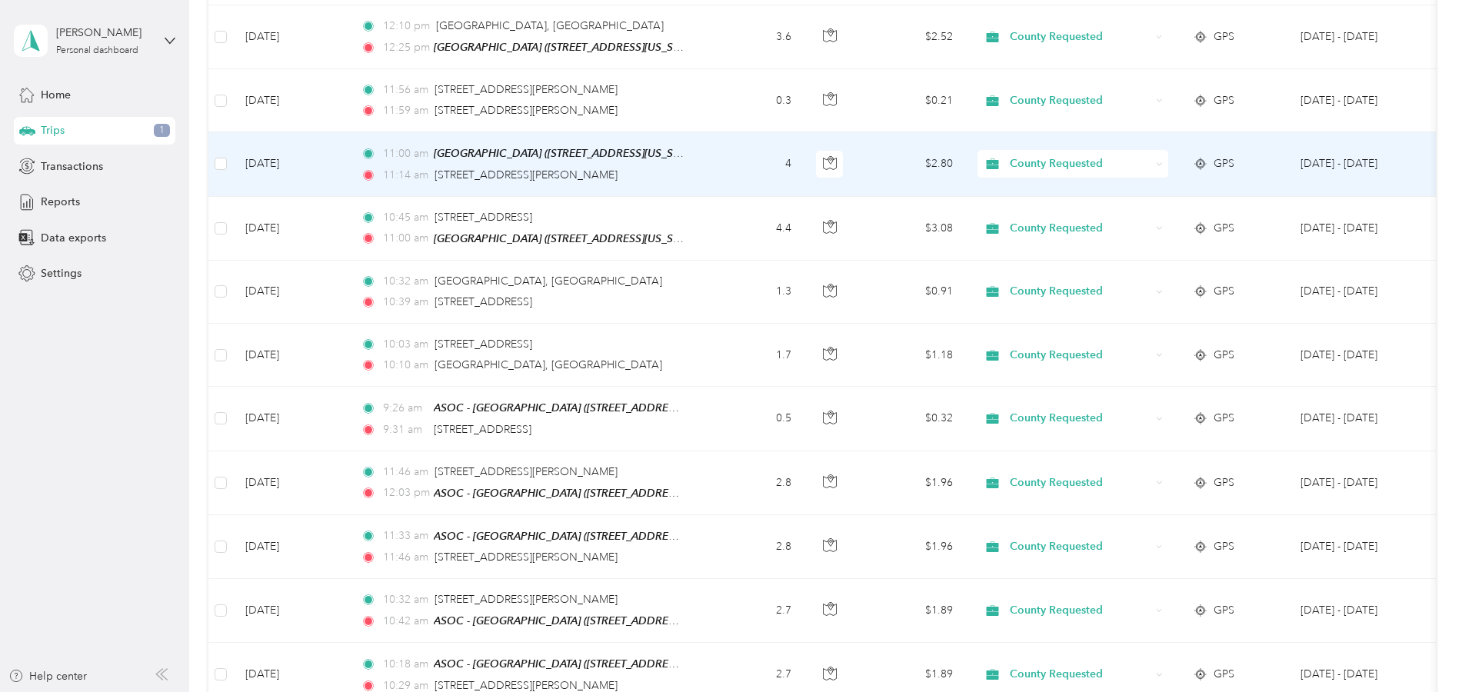
click at [333, 158] on td "Oct 2, 2025" at bounding box center [290, 164] width 115 height 64
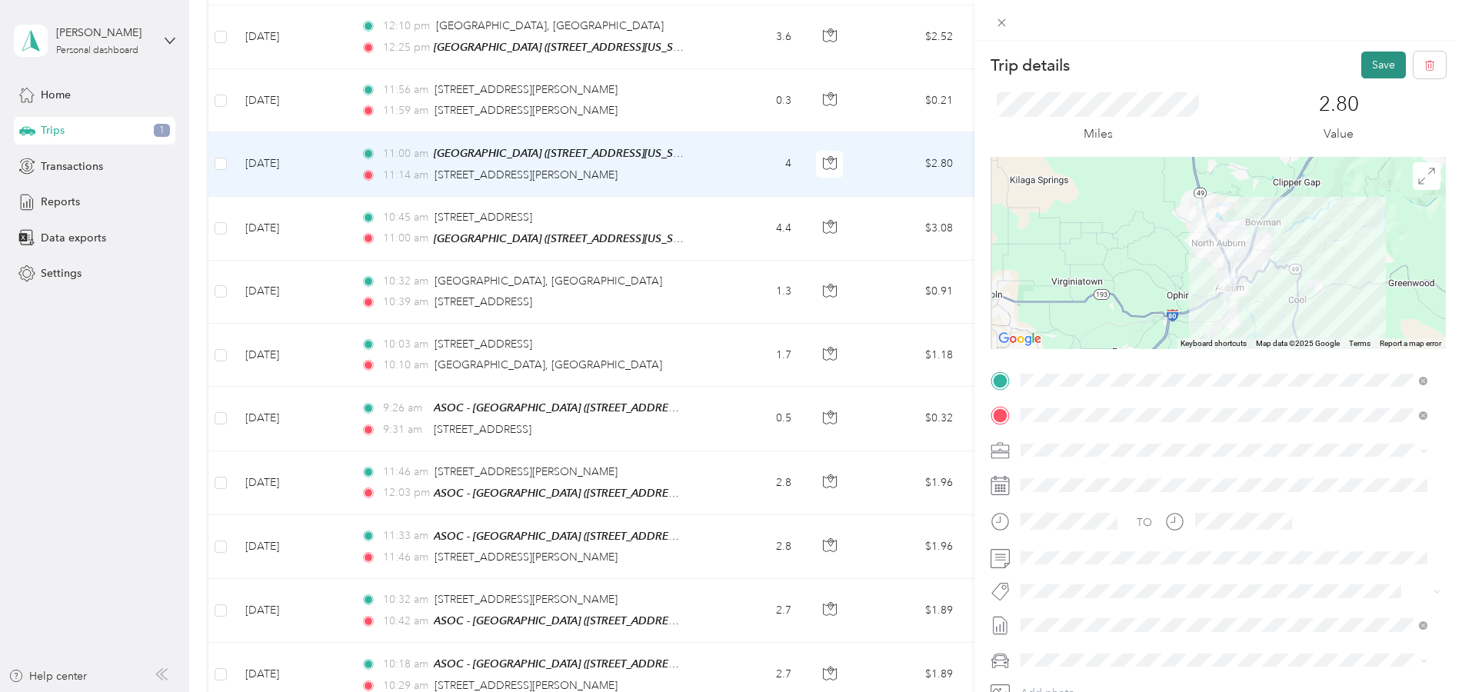
click at [1369, 62] on button "Save" at bounding box center [1383, 65] width 45 height 27
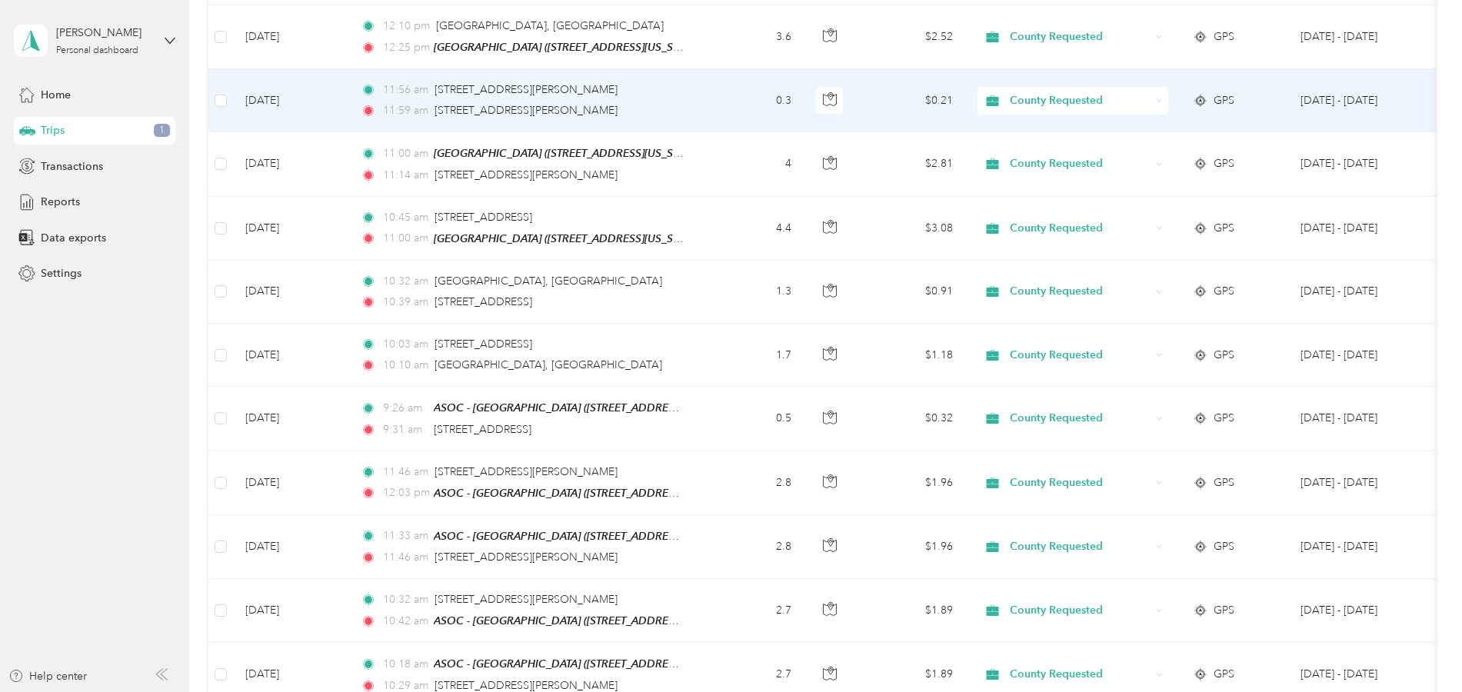
click at [332, 98] on td "Oct 2, 2025" at bounding box center [290, 100] width 115 height 63
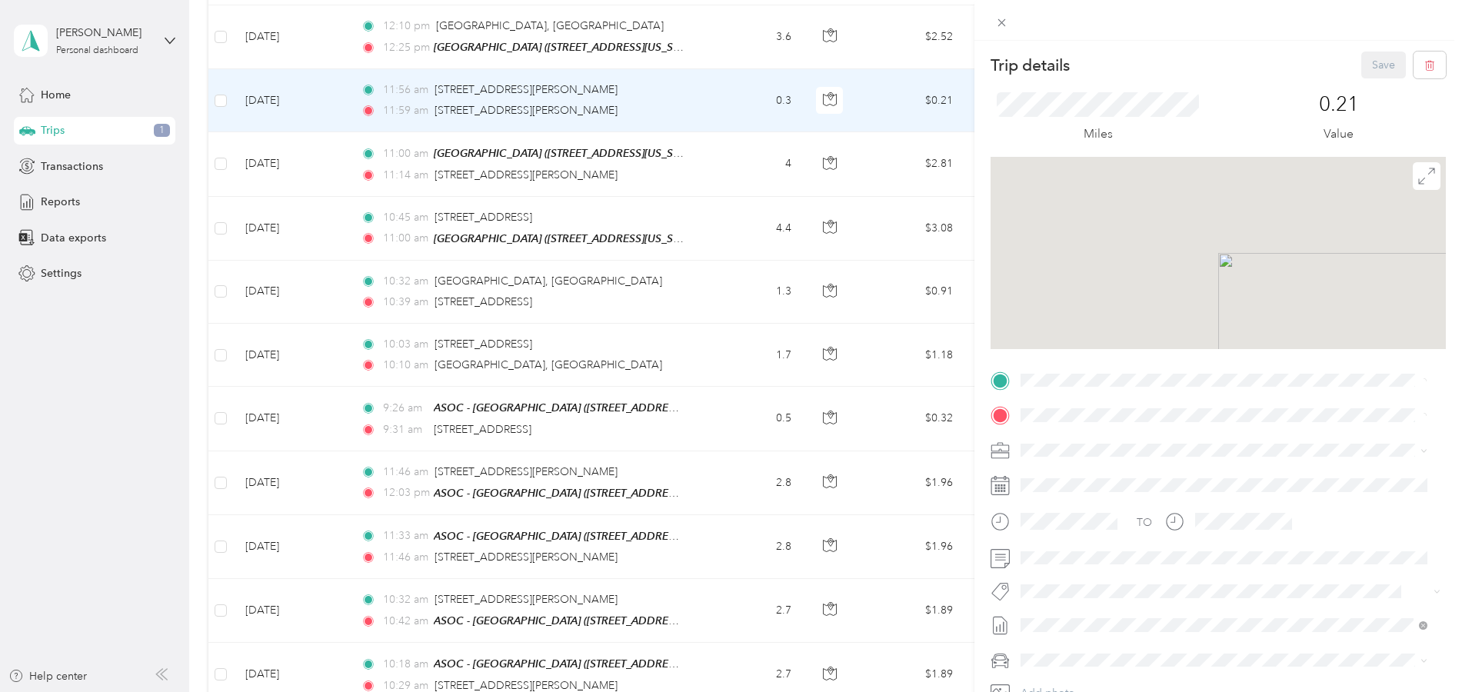
click at [332, 98] on div "Trip details Save This trip cannot be edited because it is either under review,…" at bounding box center [731, 346] width 1462 height 692
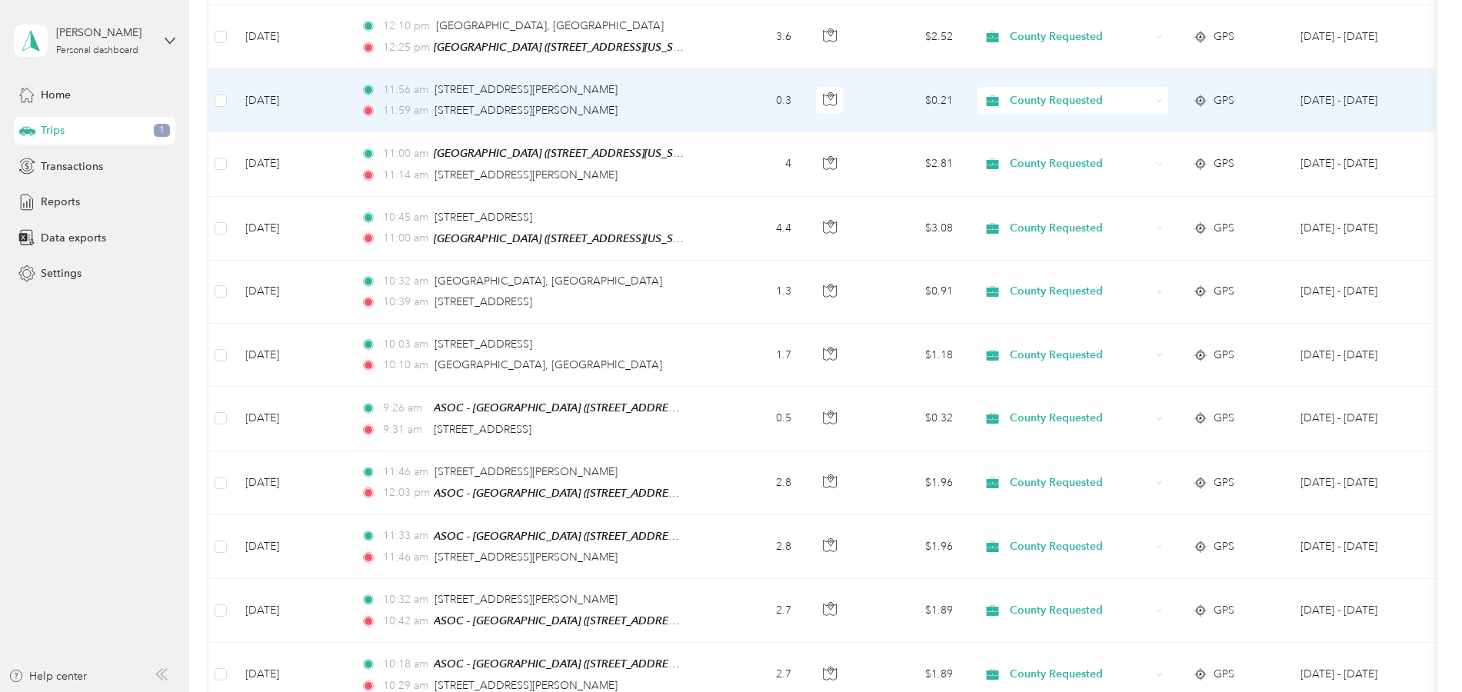
click at [332, 98] on td "Oct 2, 2025" at bounding box center [290, 100] width 115 height 63
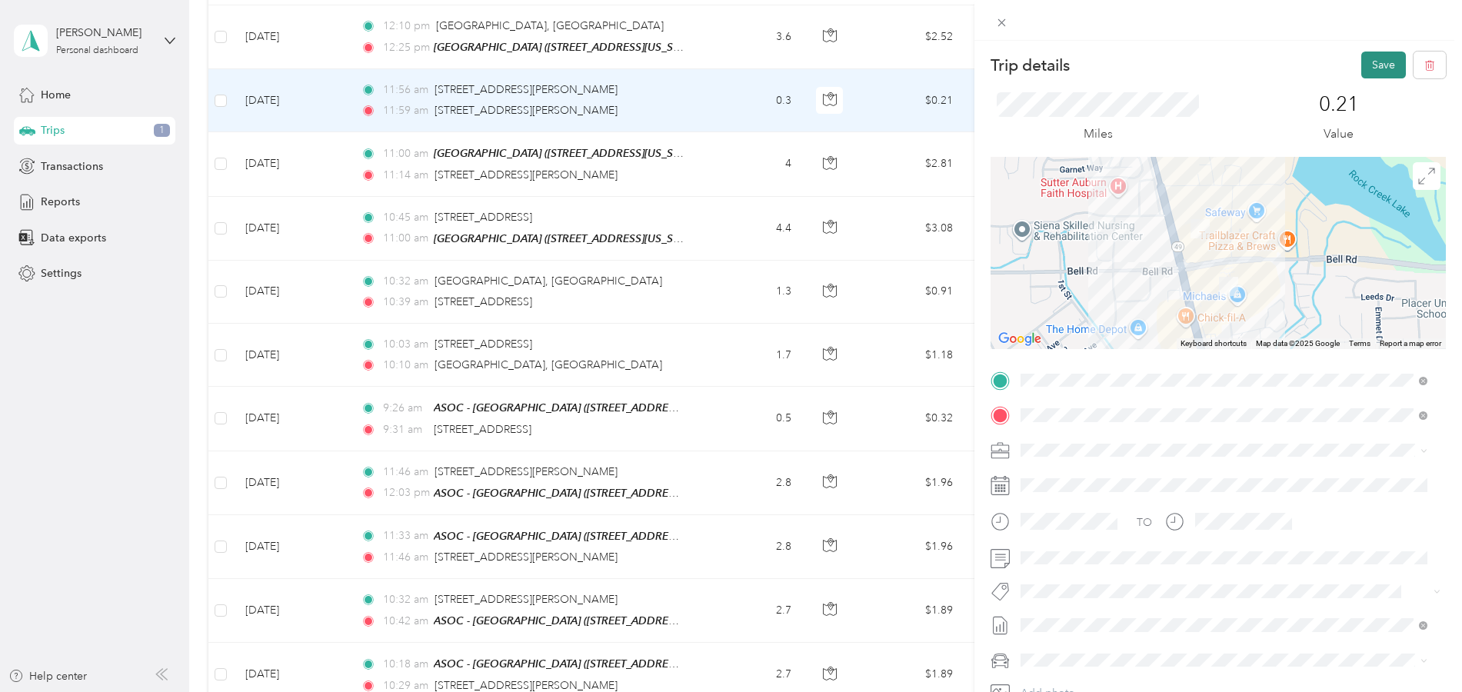
click at [1361, 62] on button "Save" at bounding box center [1383, 65] width 45 height 27
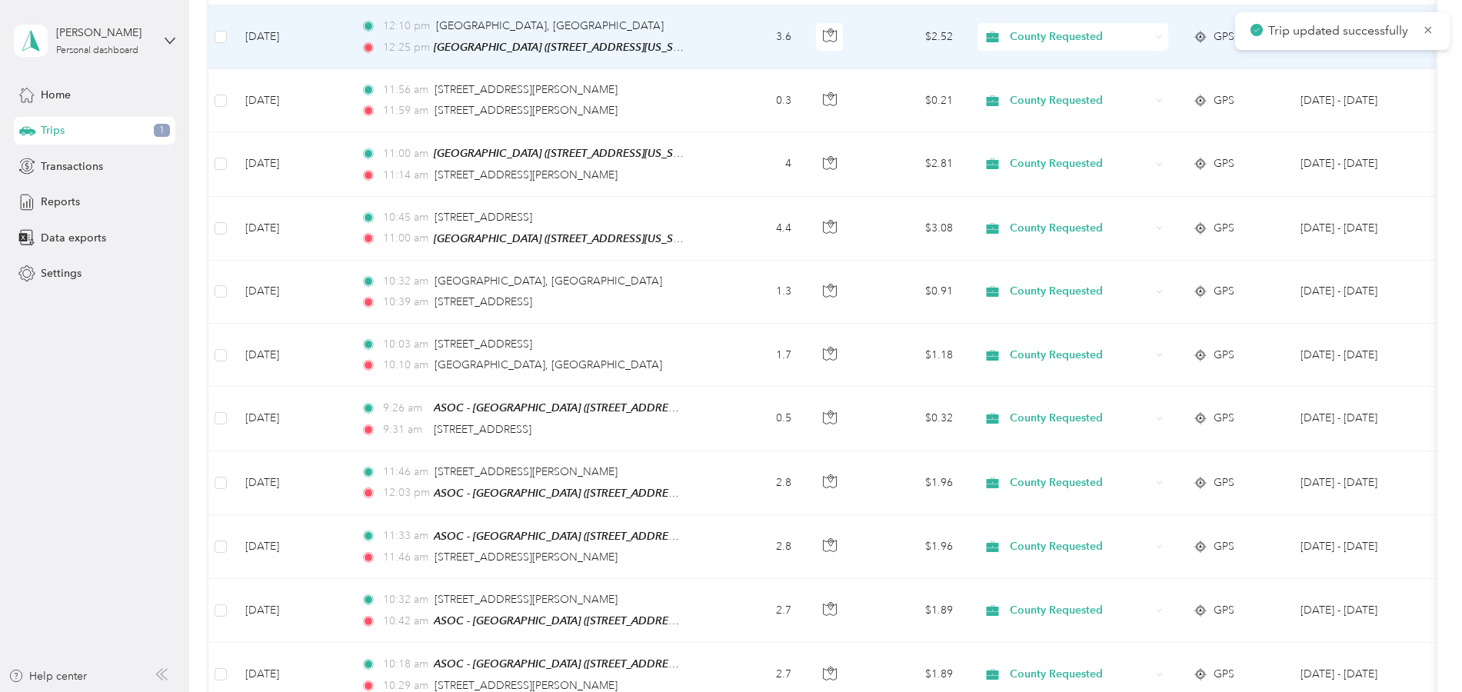
click at [331, 56] on td "Oct 2, 2025" at bounding box center [290, 37] width 115 height 64
click at [461, 56] on div at bounding box center [1192, 346] width 1462 height 692
click at [331, 56] on td "Oct 2, 2025" at bounding box center [290, 37] width 115 height 64
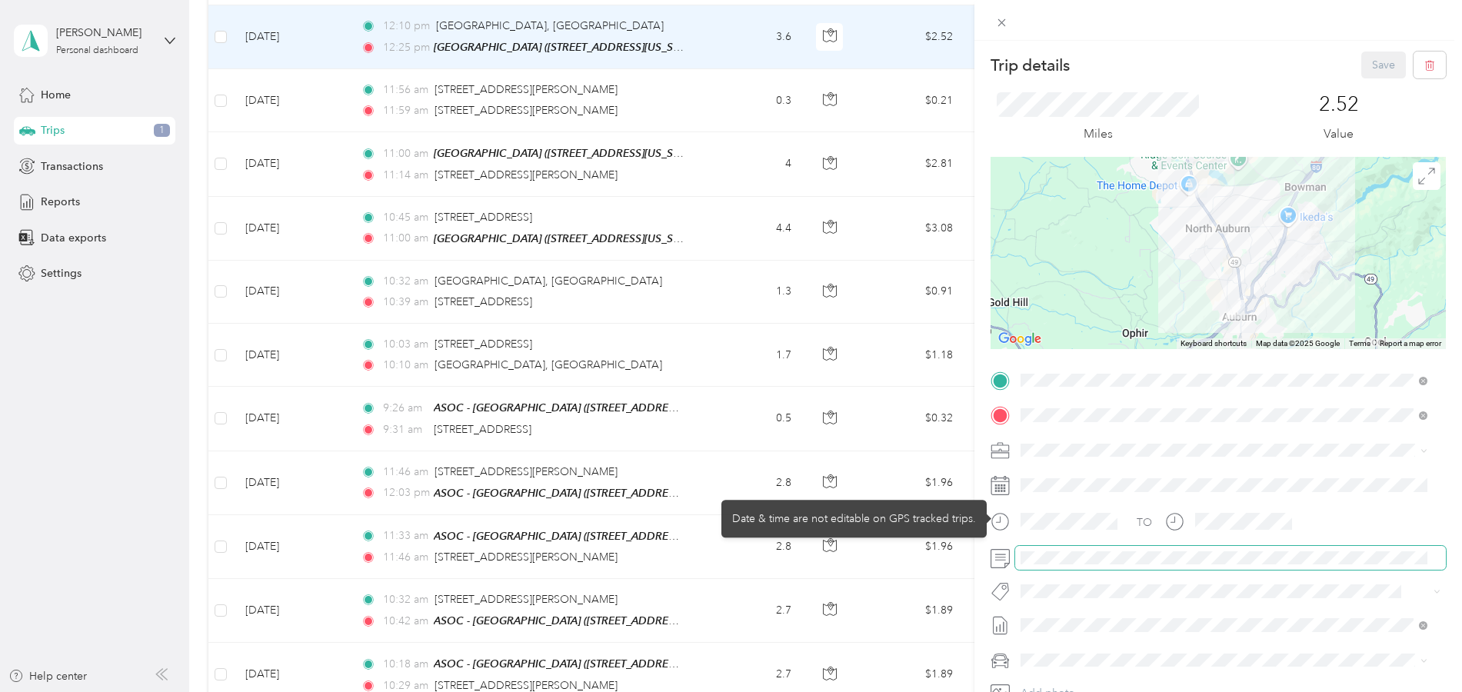
click at [1071, 565] on span at bounding box center [1230, 558] width 431 height 25
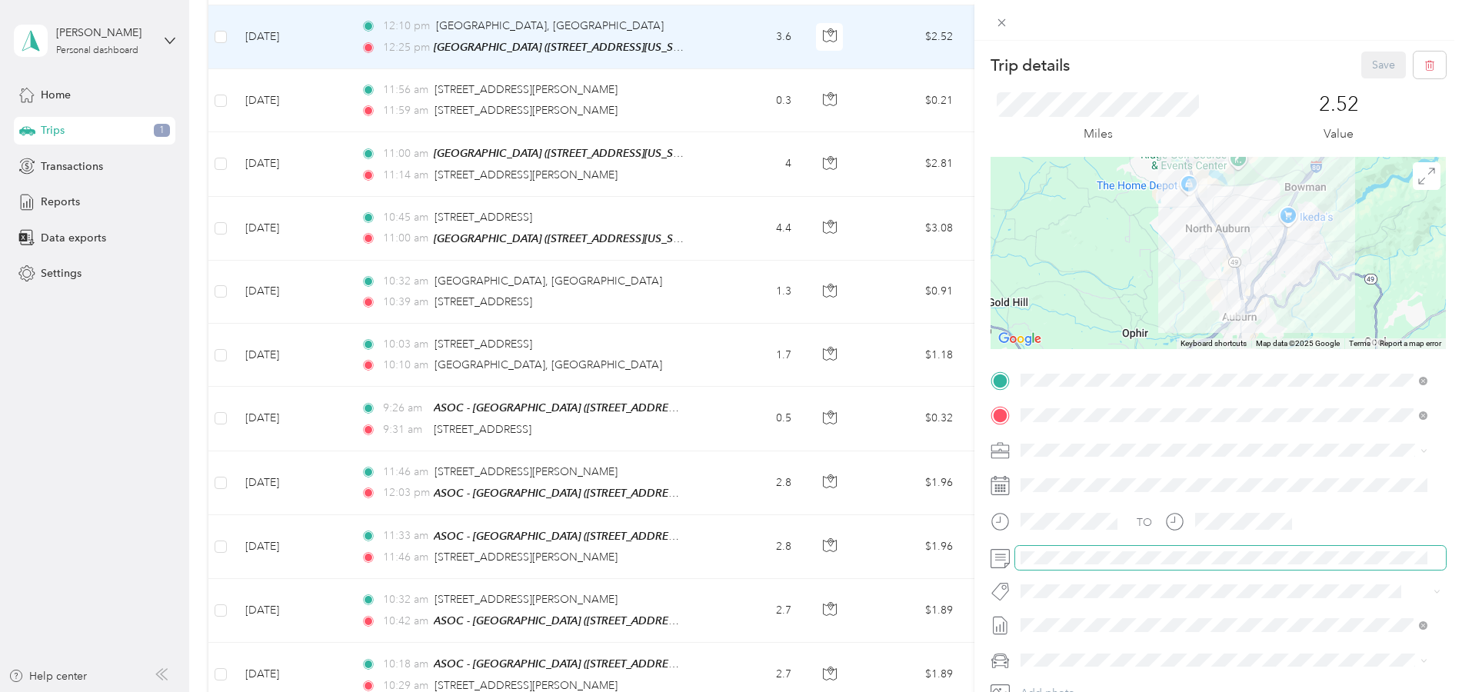
click at [1071, 565] on span at bounding box center [1230, 558] width 431 height 25
click at [1372, 58] on button "Save" at bounding box center [1383, 65] width 45 height 27
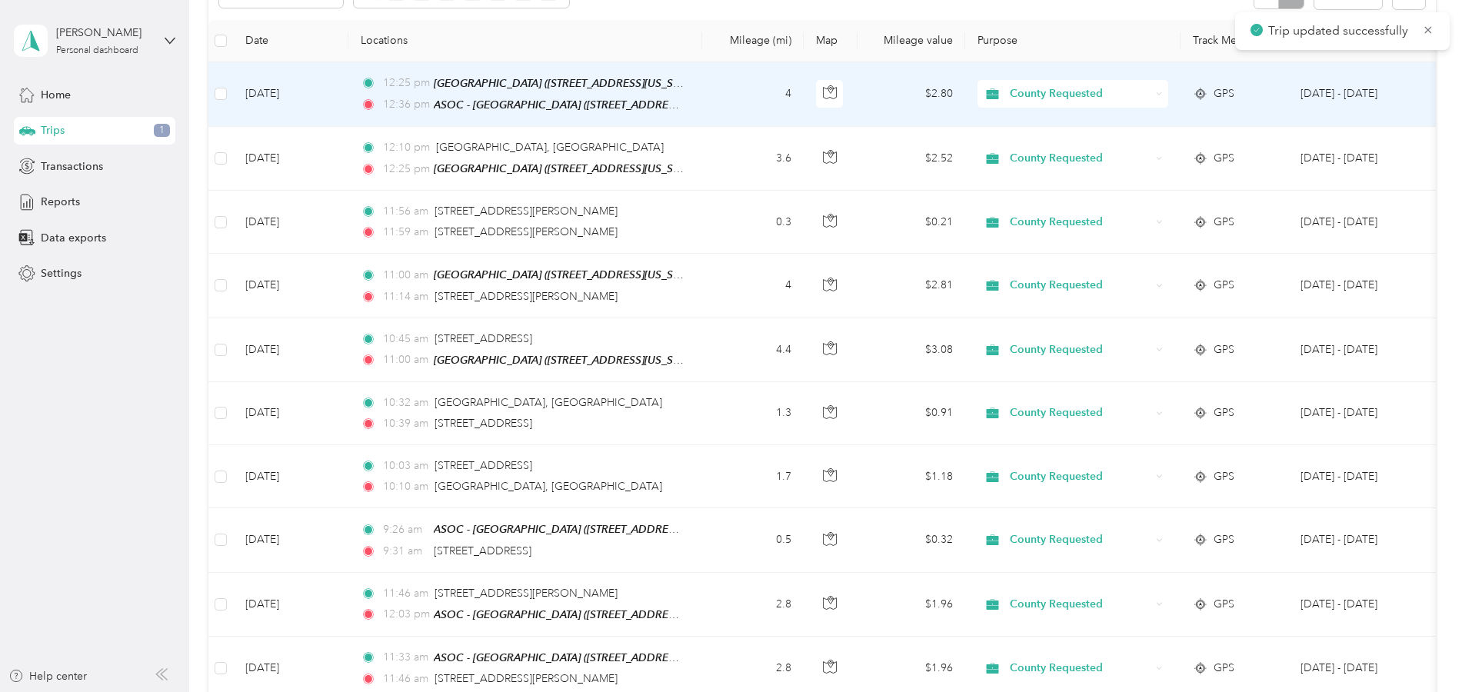
scroll to position [308, 0]
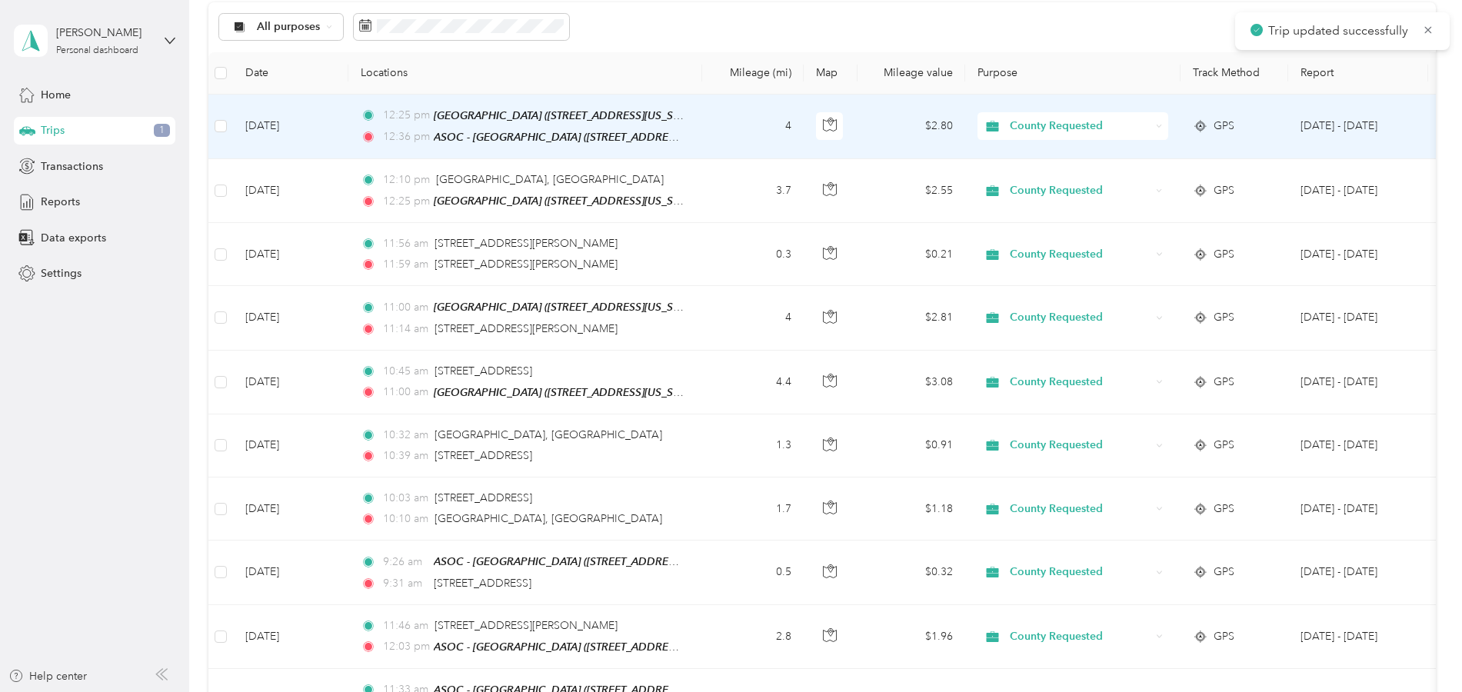
click at [338, 137] on td "Oct 2, 2025" at bounding box center [290, 127] width 115 height 65
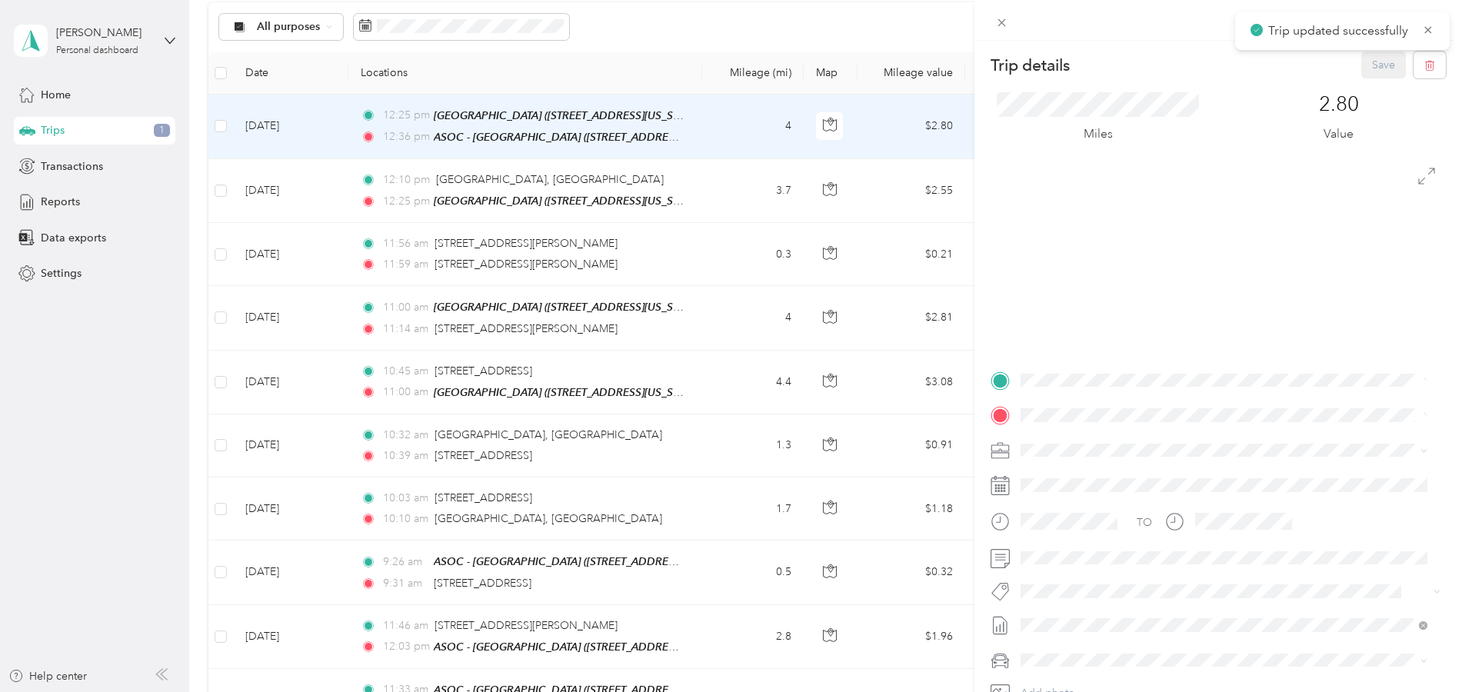
click at [338, 137] on div "Trip details Save This trip cannot be edited because it is either under review,…" at bounding box center [731, 346] width 1462 height 692
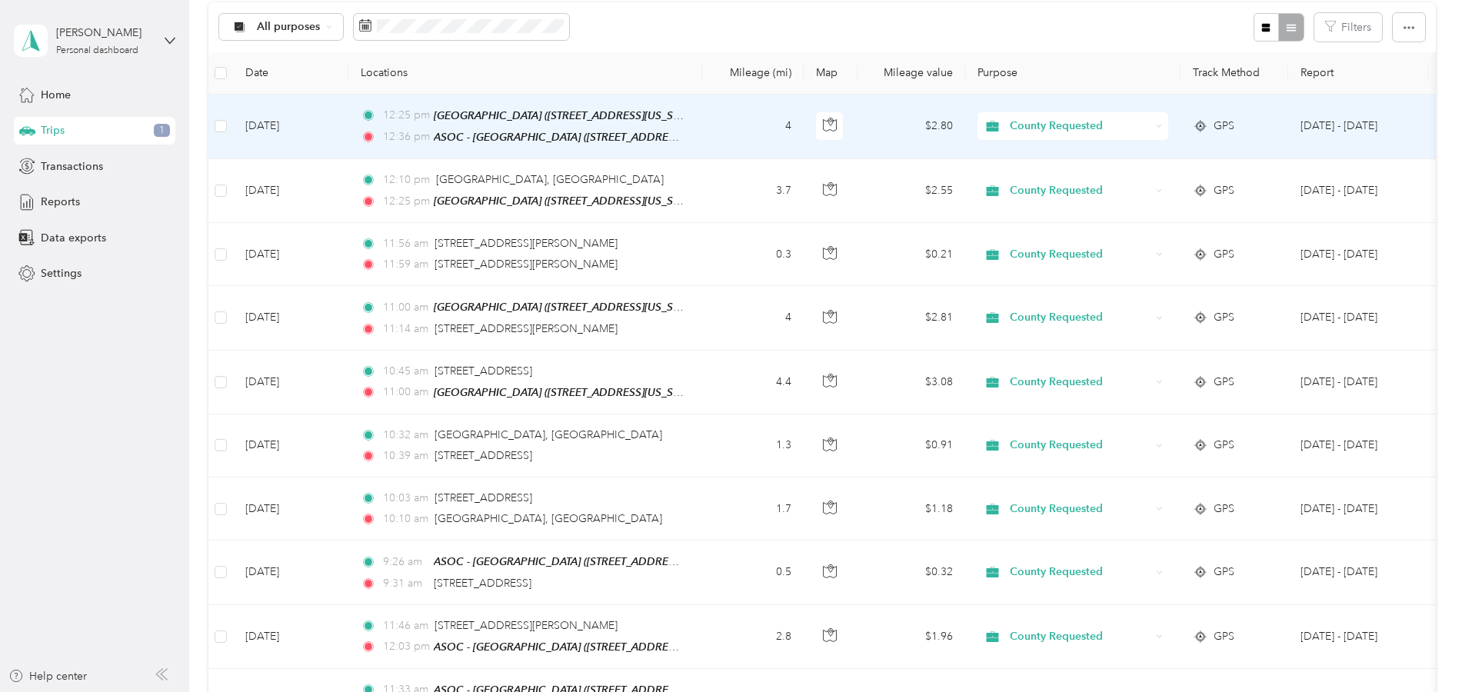
click at [338, 137] on td "Oct 2, 2025" at bounding box center [290, 127] width 115 height 65
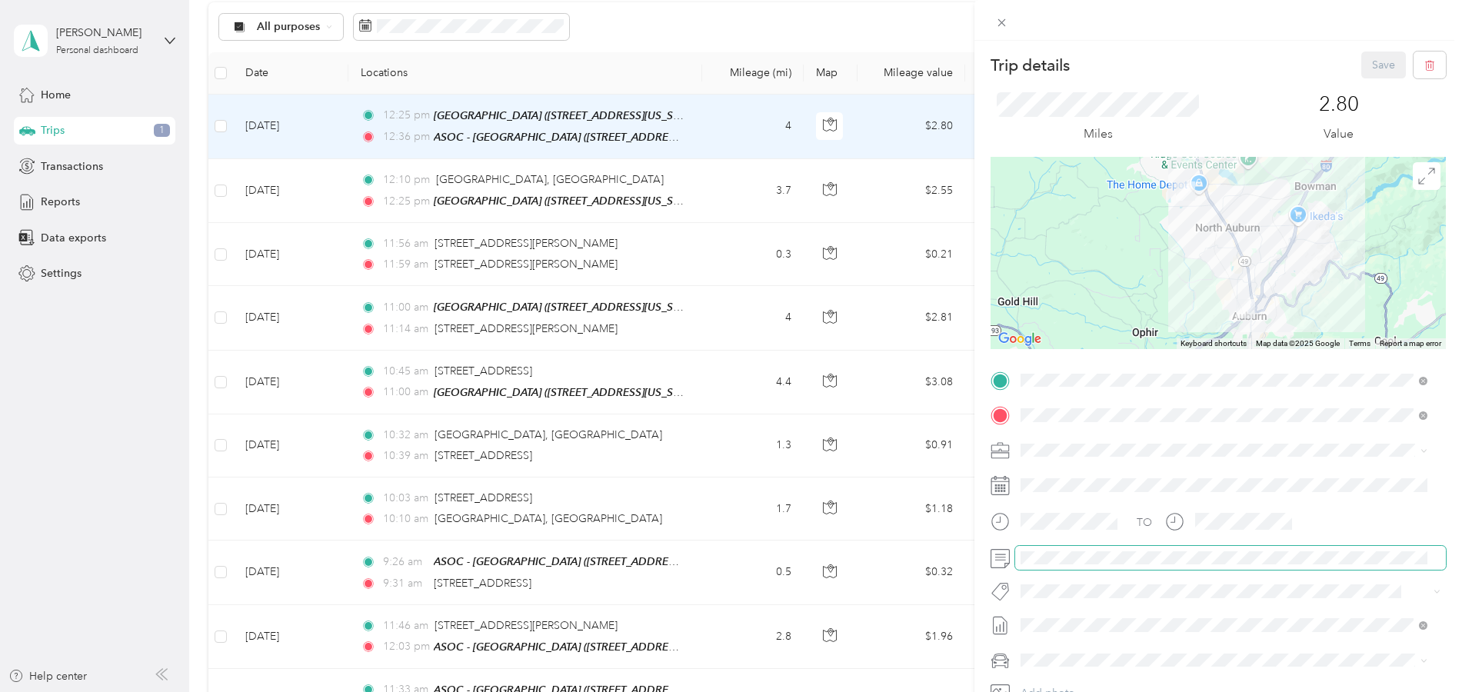
click at [1039, 567] on span at bounding box center [1230, 558] width 431 height 25
click at [1369, 69] on button "Save" at bounding box center [1383, 65] width 45 height 27
